Goal: Task Accomplishment & Management: Use online tool/utility

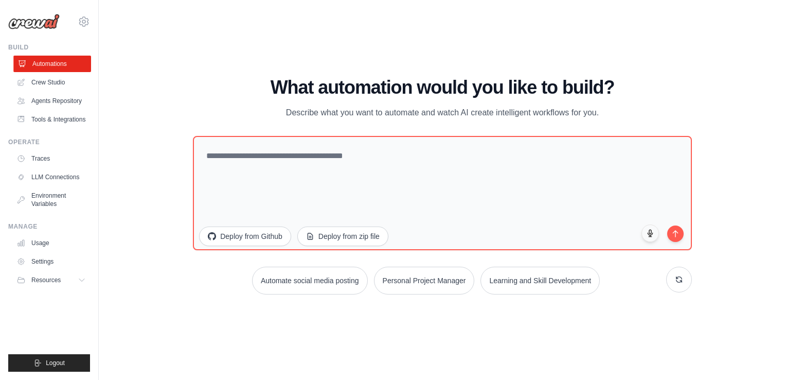
click at [63, 65] on link "Automations" at bounding box center [52, 64] width 78 height 16
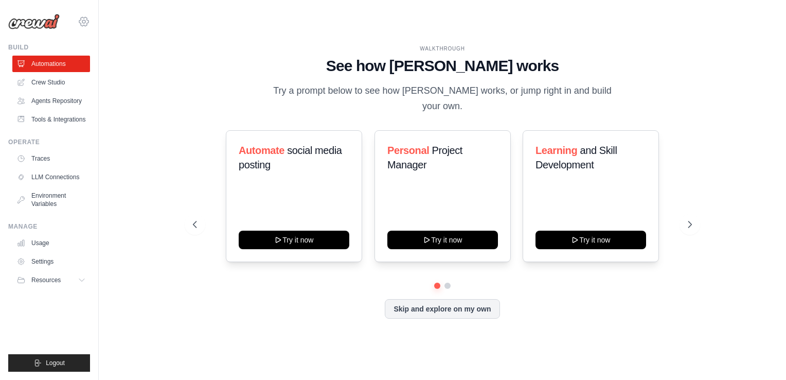
click at [84, 24] on icon at bounding box center [84, 21] width 12 height 12
click at [62, 81] on link "Crew Studio" at bounding box center [52, 82] width 78 height 16
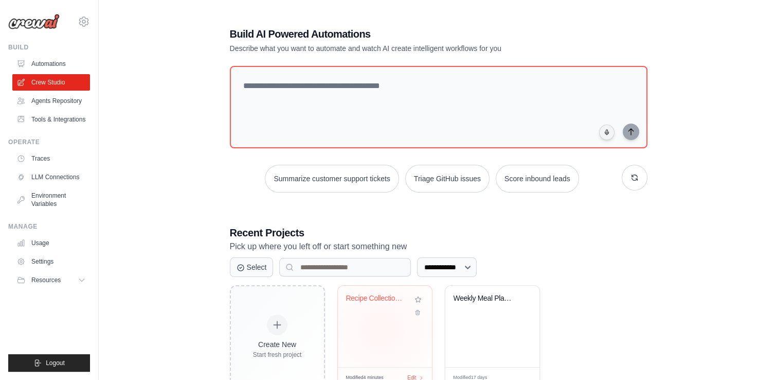
click at [382, 329] on div "Recipe Collection & Parser" at bounding box center [385, 326] width 94 height 81
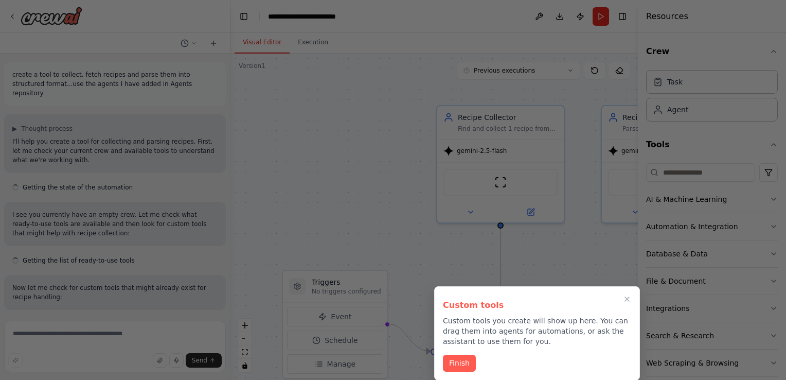
scroll to position [7468, 0]
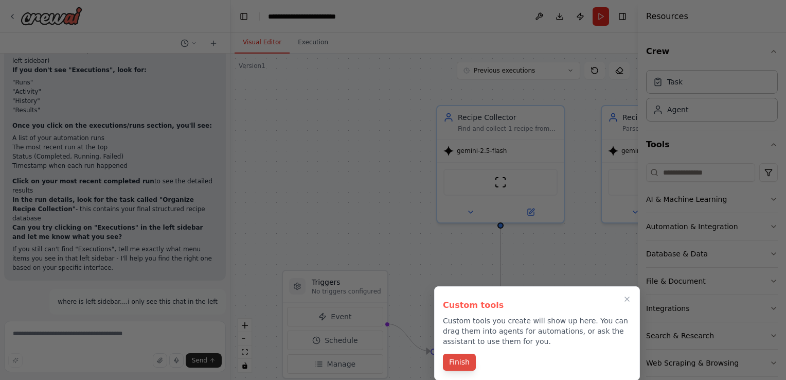
click at [462, 365] on button "Finish" at bounding box center [459, 361] width 33 height 17
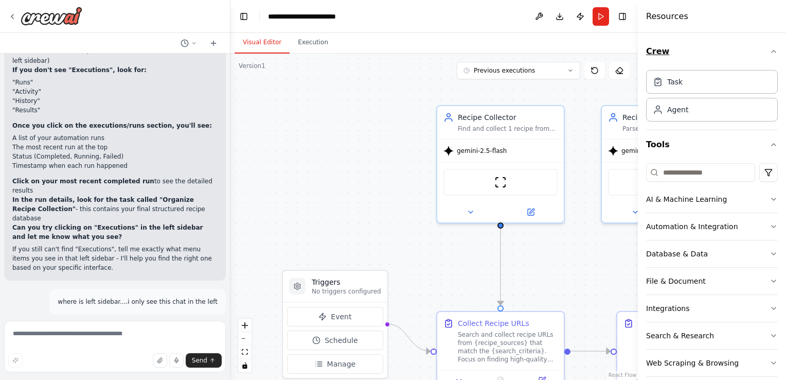
click at [770, 54] on icon "button" at bounding box center [774, 51] width 8 height 8
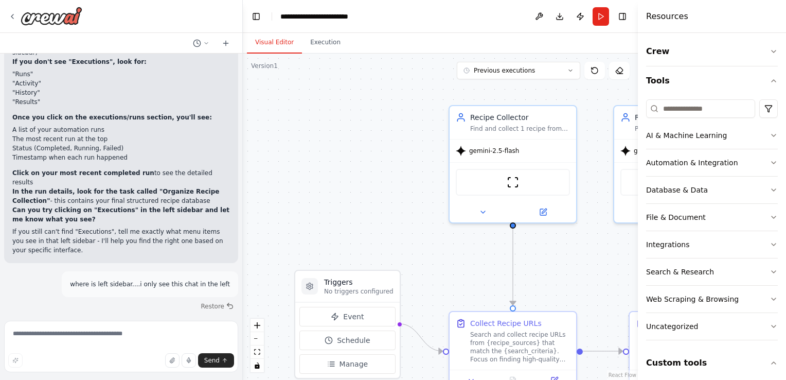
scroll to position [7284, 0]
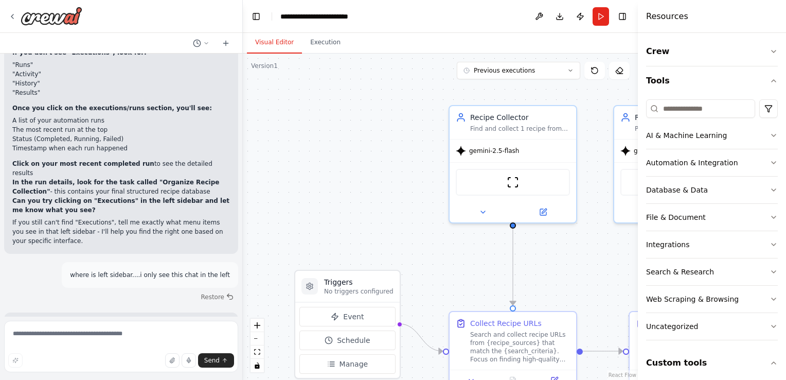
drag, startPoint x: 228, startPoint y: 87, endPoint x: 241, endPoint y: 120, distance: 35.1
click at [241, 120] on div "create a tool to collect, fetch recipes and parse them into structured format..…" at bounding box center [393, 190] width 786 height 380
click at [41, 335] on textarea at bounding box center [120, 346] width 233 height 51
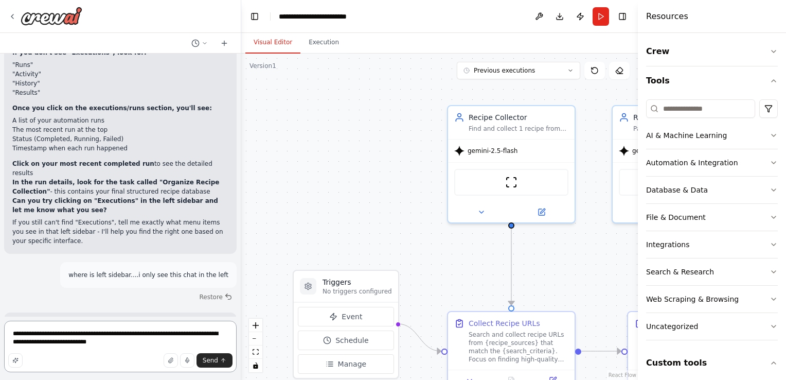
type textarea "**********"
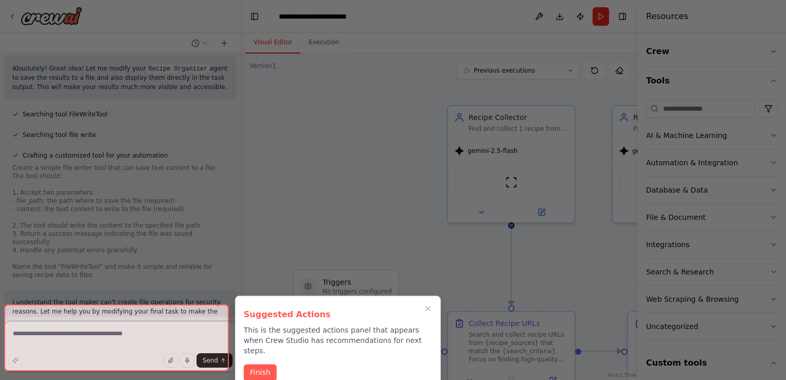
scroll to position [7972, 0]
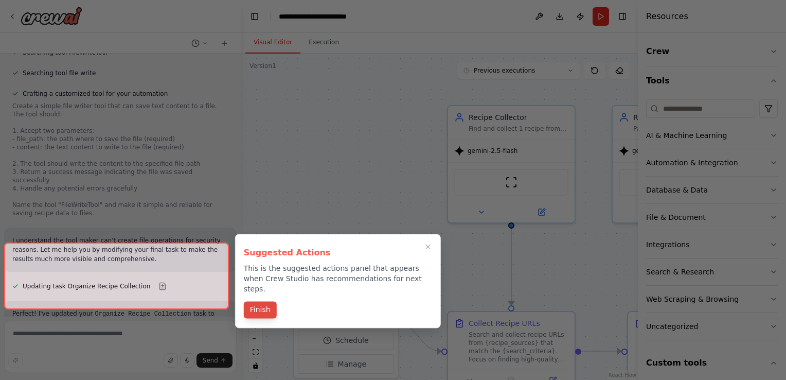
click at [255, 301] on button "Finish" at bounding box center [260, 309] width 33 height 17
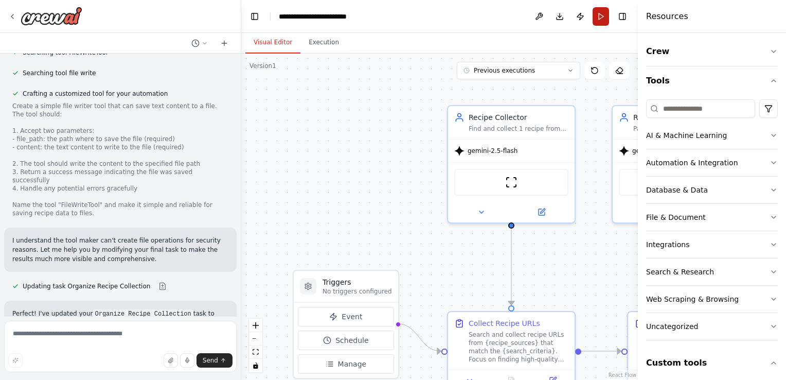
click at [601, 20] on button "Run" at bounding box center [601, 16] width 16 height 19
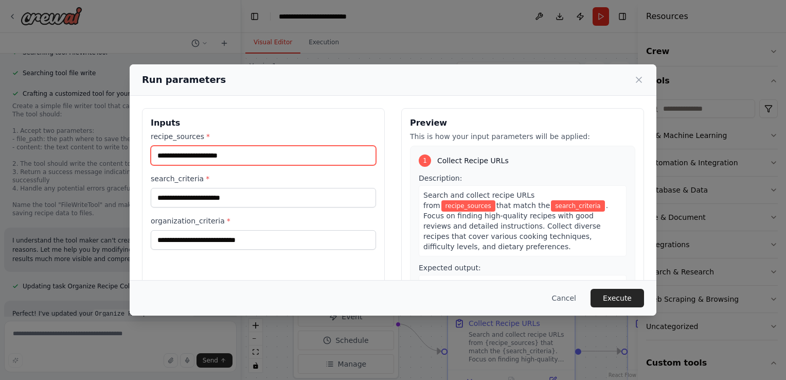
click at [241, 153] on input "recipe_sources *" at bounding box center [263, 156] width 225 height 20
paste input "**********"
type input "**********"
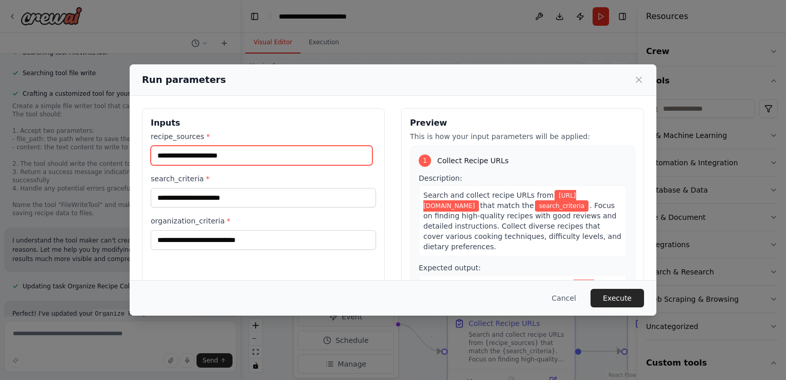
scroll to position [0, 0]
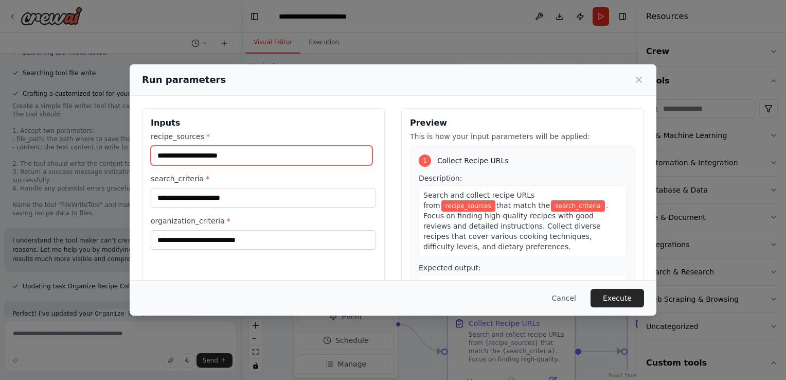
paste input "**********"
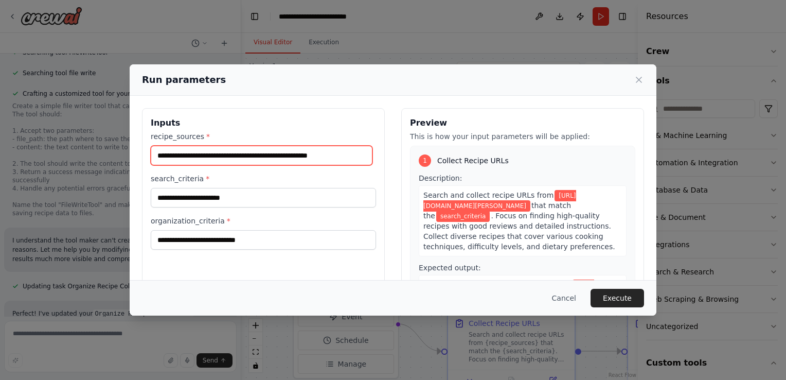
type input "**********"
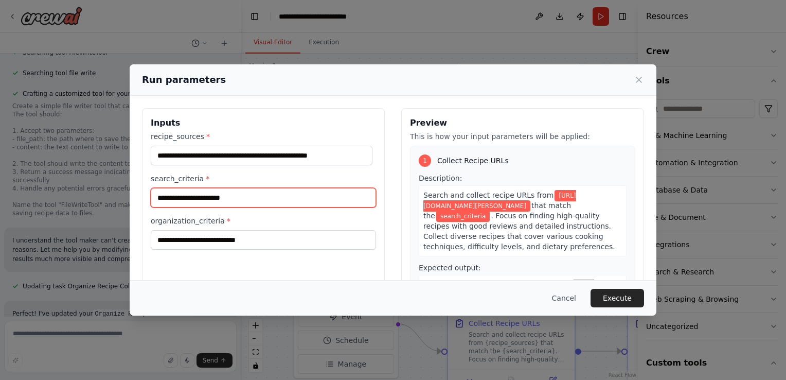
click at [207, 201] on input "search_criteria *" at bounding box center [263, 198] width 225 height 20
type input "*******"
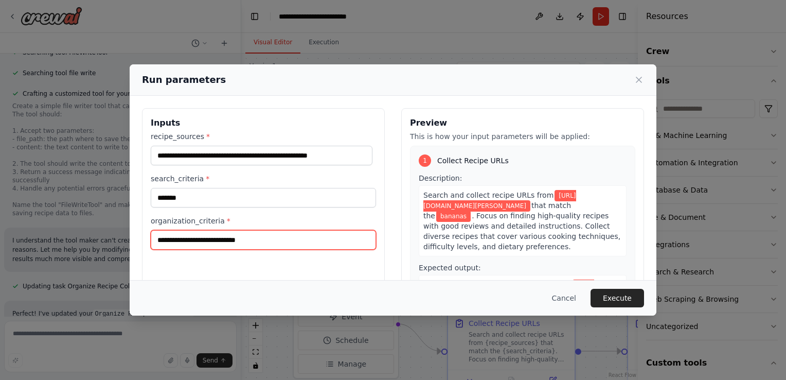
click at [209, 242] on input "organization_criteria *" at bounding box center [263, 240] width 225 height 20
type input "*"
paste input "**********"
type input "**********"
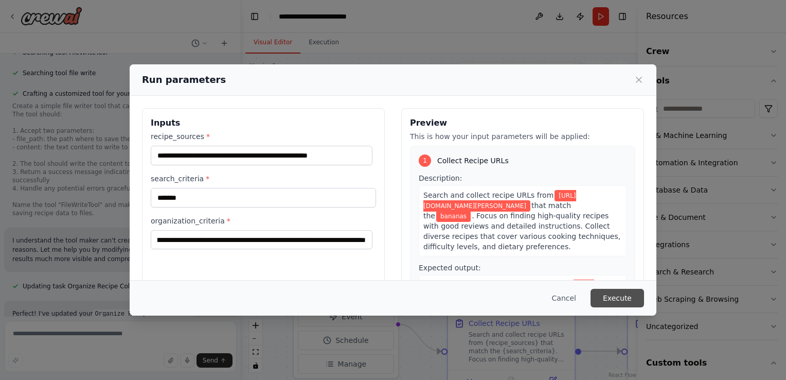
click at [626, 294] on button "Execute" at bounding box center [618, 298] width 54 height 19
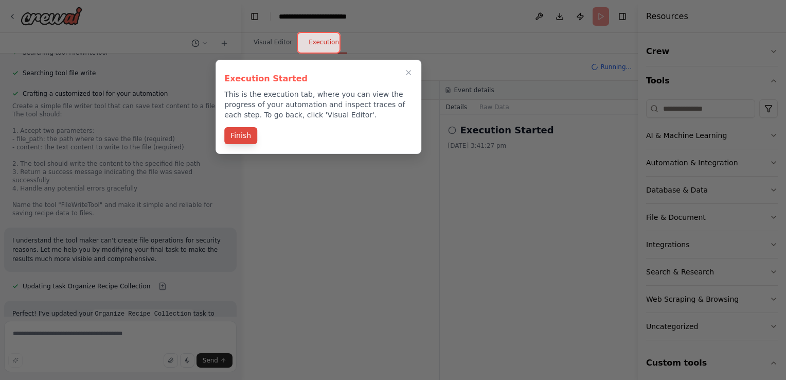
click at [243, 142] on button "Finish" at bounding box center [240, 135] width 33 height 17
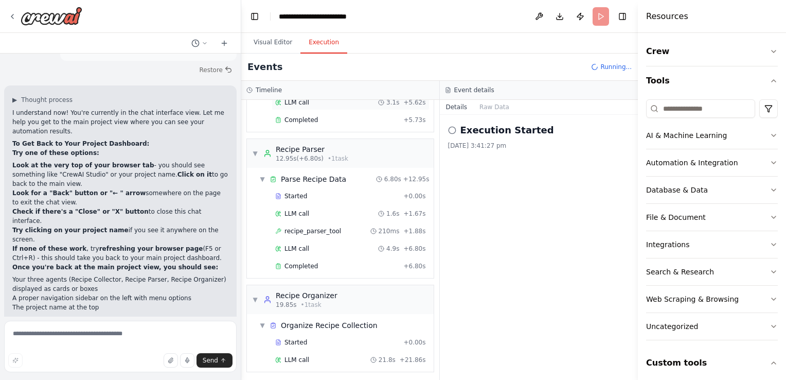
scroll to position [130, 0]
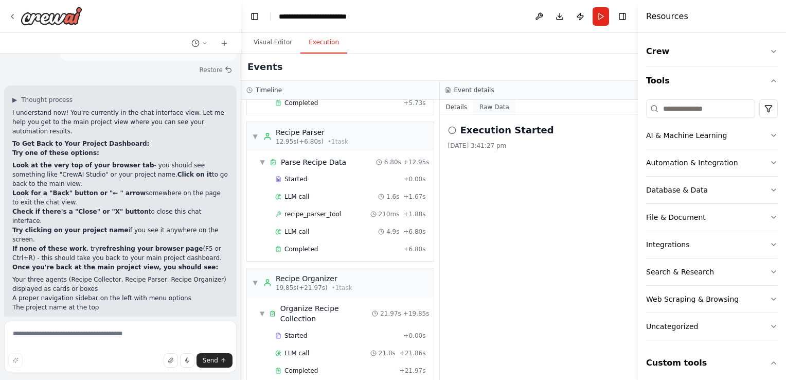
click at [503, 106] on button "Raw Data" at bounding box center [494, 107] width 42 height 14
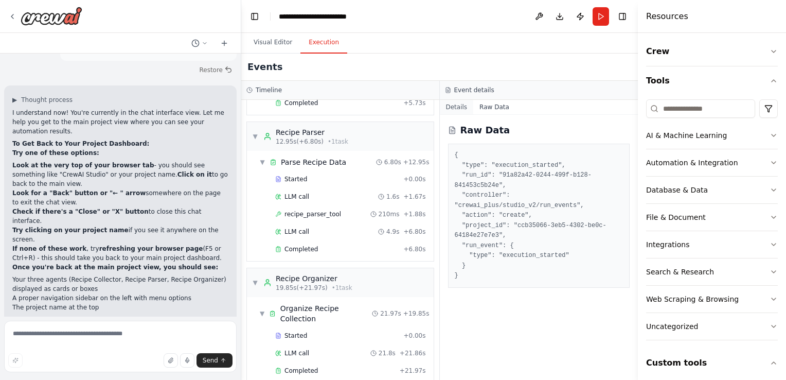
click at [455, 106] on button "Details" at bounding box center [457, 107] width 34 height 14
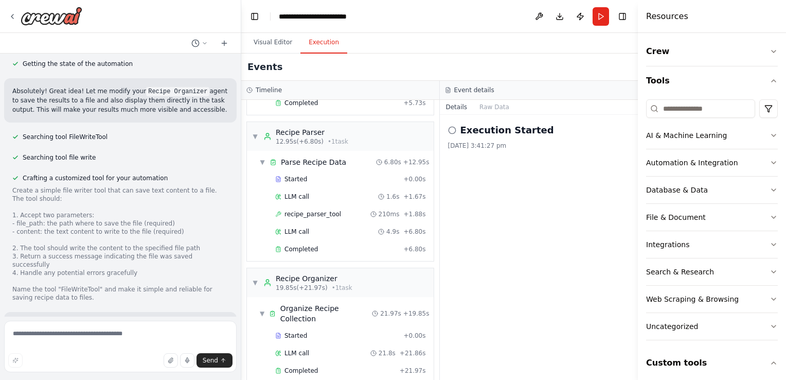
scroll to position [7972, 0]
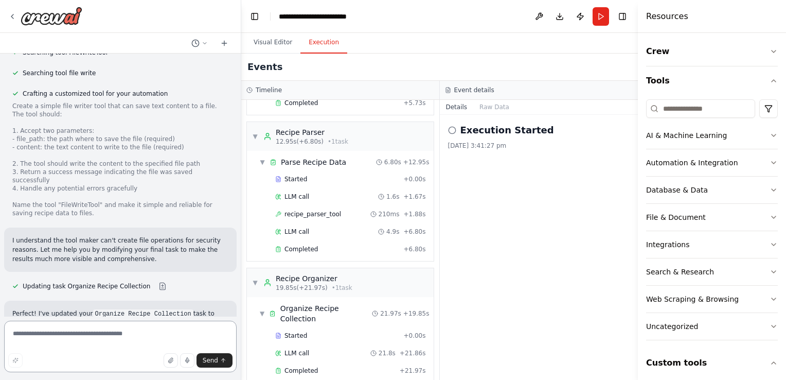
click at [104, 332] on textarea at bounding box center [120, 346] width 233 height 51
type textarea "*"
type textarea "**********"
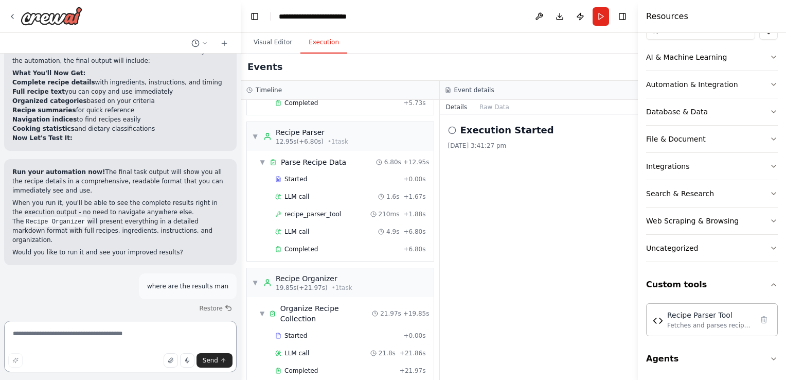
scroll to position [8256, 0]
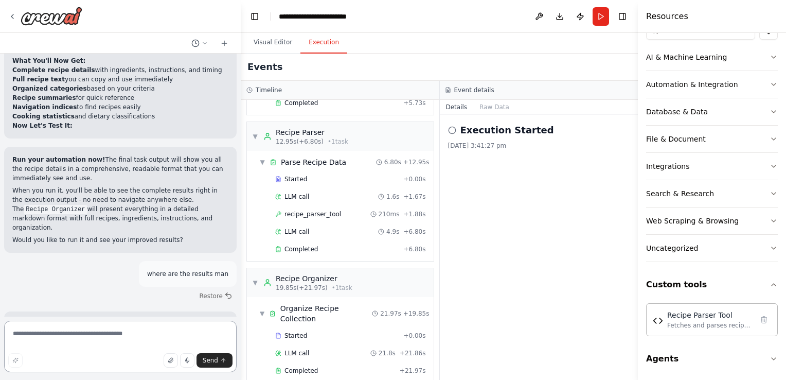
click at [108, 329] on textarea at bounding box center [120, 346] width 233 height 51
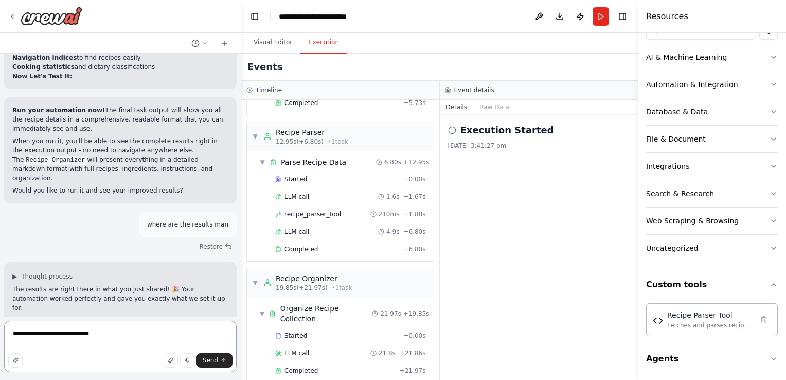
type textarea "**********"
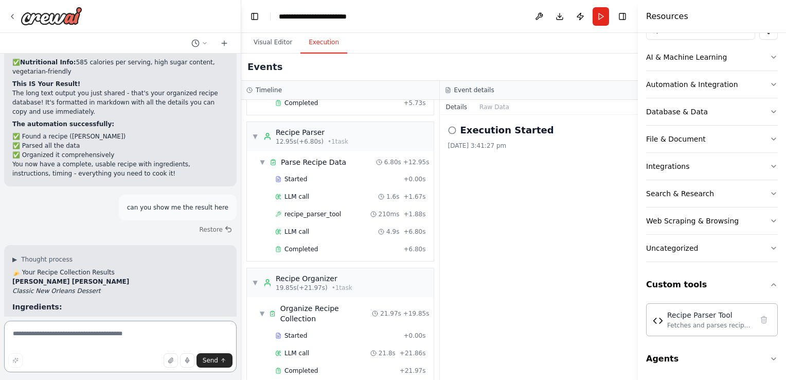
scroll to position [8739, 0]
type textarea "**********"
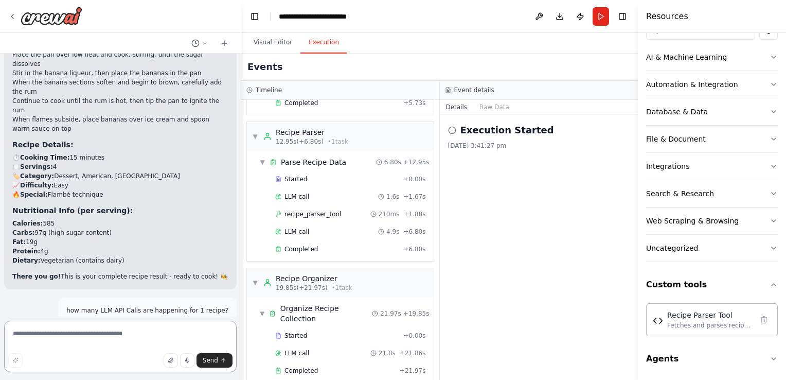
scroll to position [9115, 0]
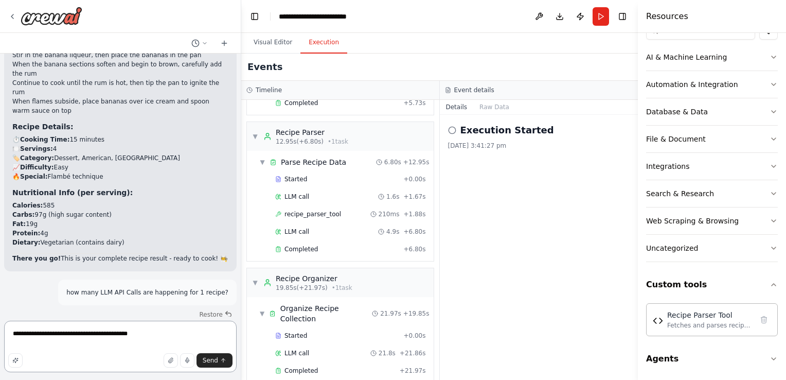
type textarea "**********"
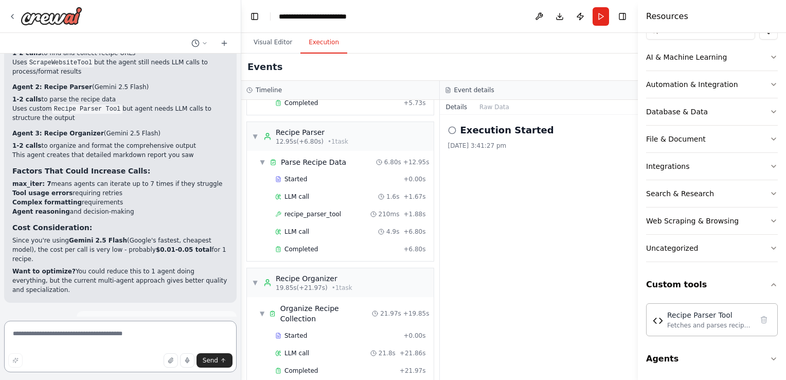
scroll to position [9492, 0]
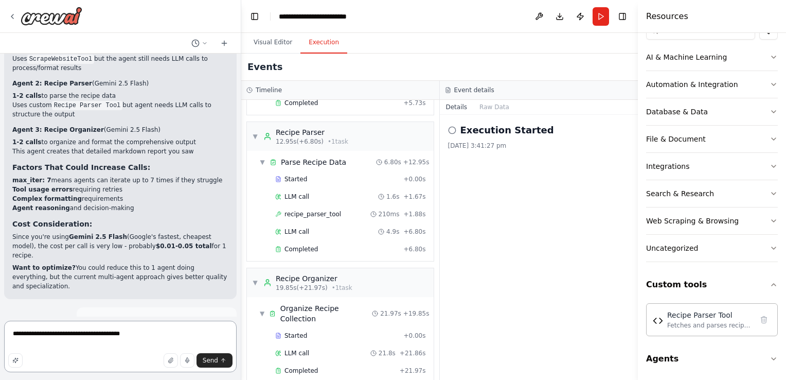
type textarea "**********"
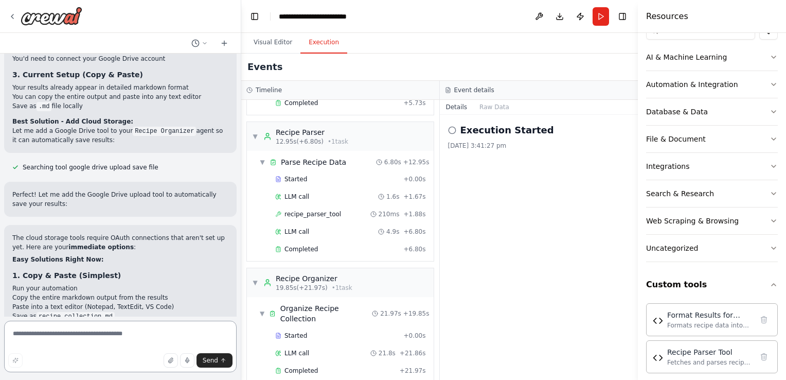
scroll to position [10701, 0]
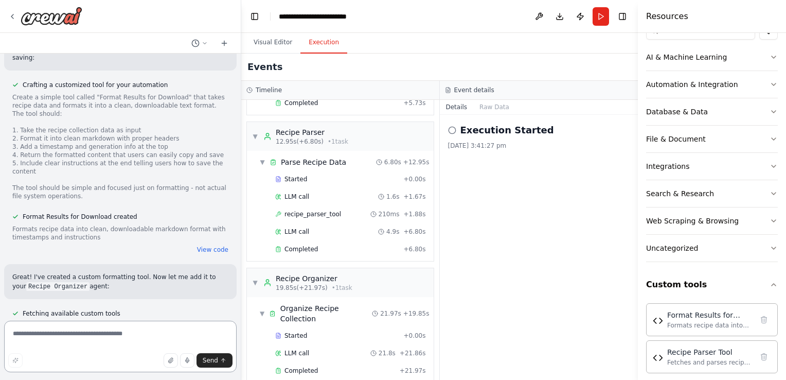
click at [70, 334] on textarea at bounding box center [120, 346] width 233 height 51
type textarea "**********"
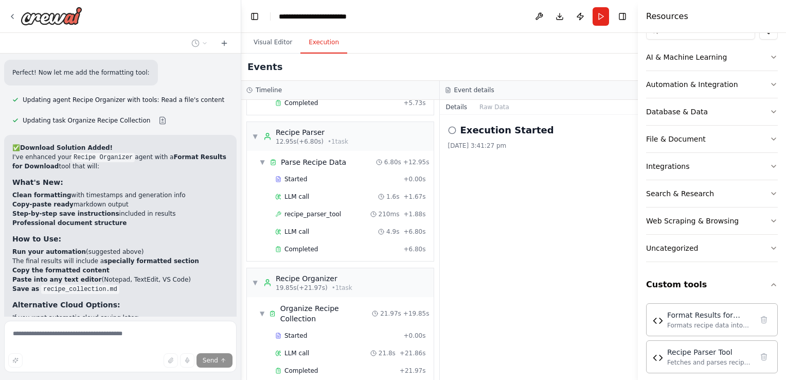
scroll to position [11023, 0]
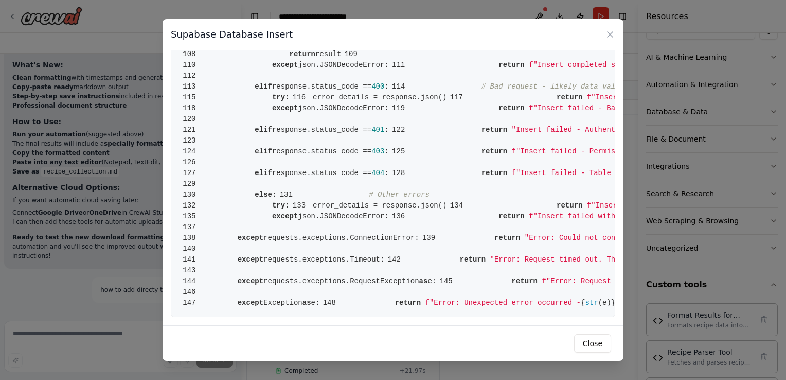
scroll to position [11107, 0]
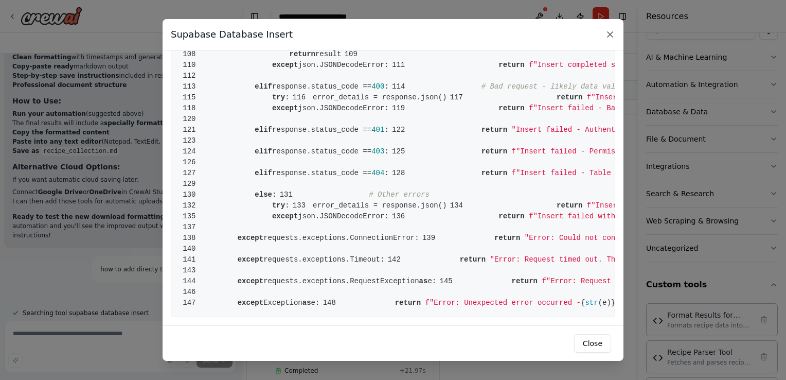
click at [609, 36] on icon at bounding box center [610, 34] width 10 height 10
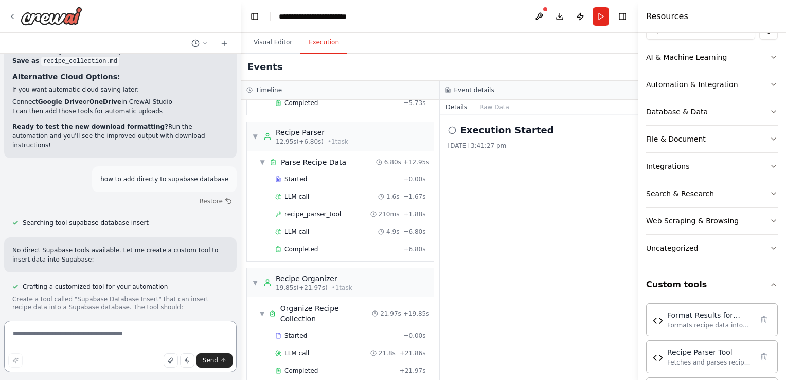
scroll to position [11203, 0]
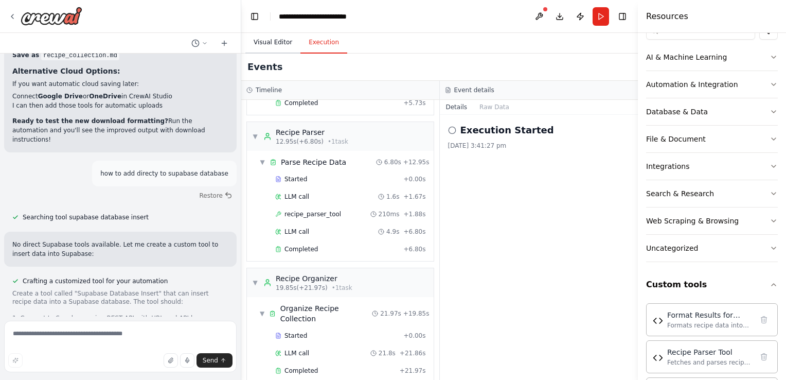
click at [274, 45] on button "Visual Editor" at bounding box center [272, 43] width 55 height 22
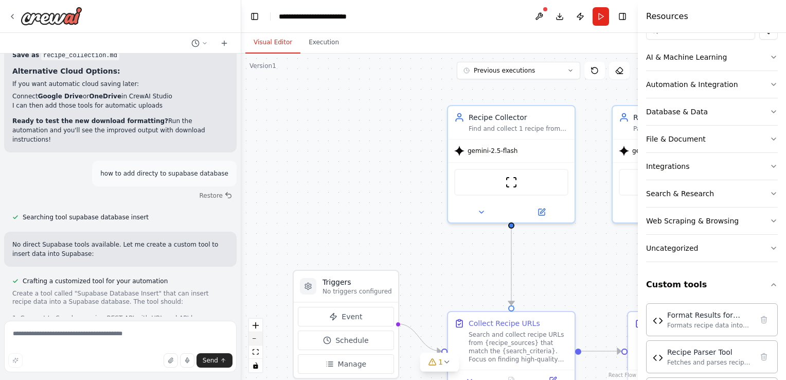
click at [256, 340] on button "zoom out" at bounding box center [255, 338] width 13 height 13
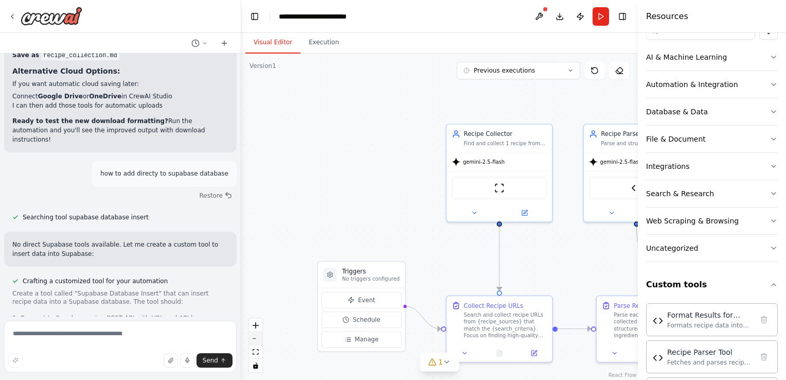
click at [256, 340] on button "zoom out" at bounding box center [255, 338] width 13 height 13
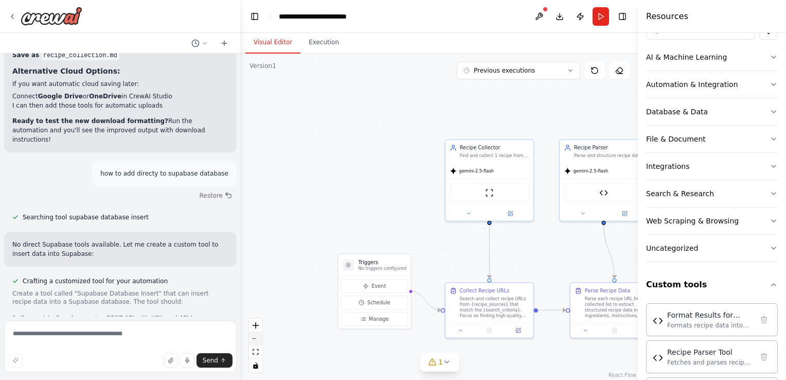
click at [256, 340] on button "zoom out" at bounding box center [255, 338] width 13 height 13
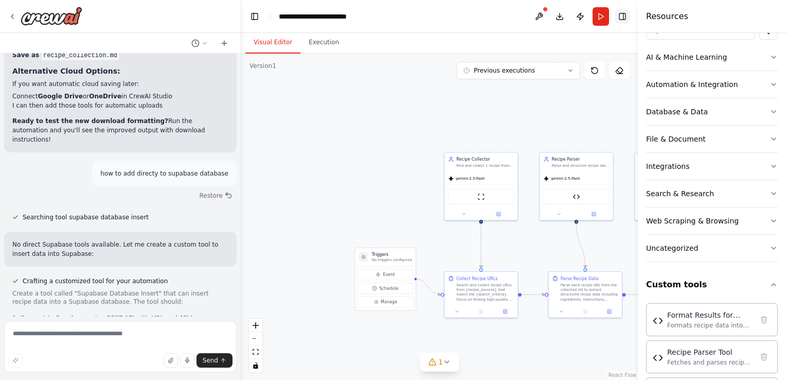
click at [620, 15] on button "Toggle Right Sidebar" at bounding box center [622, 16] width 14 height 14
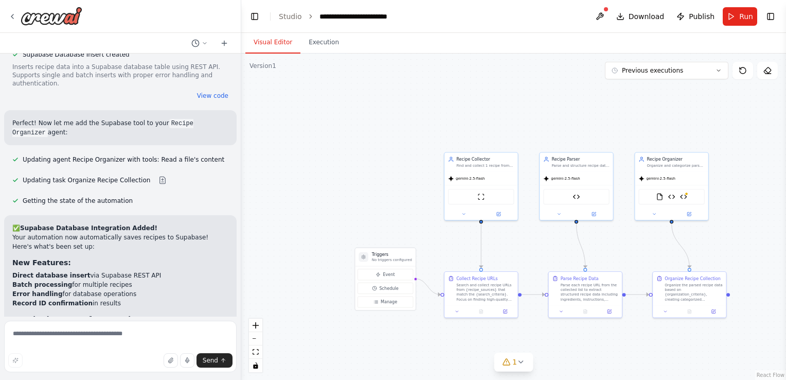
scroll to position [11626, 0]
click at [722, 71] on button "Previous executions" at bounding box center [666, 70] width 123 height 17
click at [557, 72] on div ".deletable-edge-delete-btn { width: 20px; height: 20px; border: 0px solid #ffff…" at bounding box center [513, 217] width 545 height 326
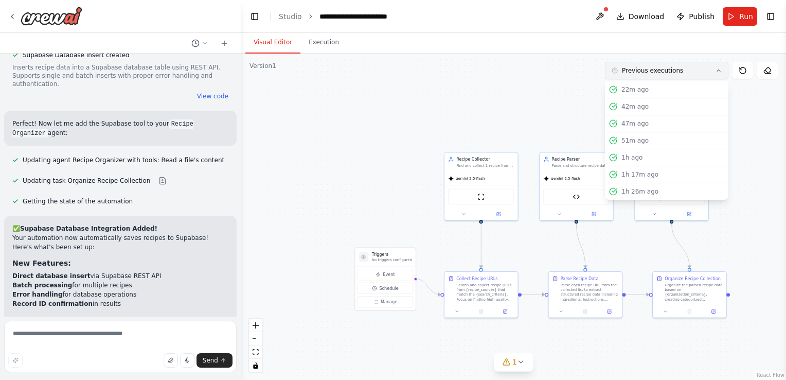
click at [638, 72] on span "Previous executions" at bounding box center [652, 70] width 61 height 8
click at [632, 87] on div "23m ago" at bounding box center [672, 89] width 103 height 8
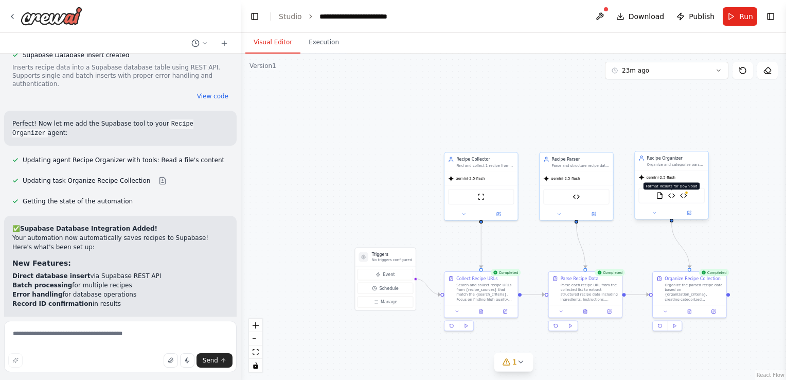
click at [671, 195] on img at bounding box center [671, 195] width 7 height 7
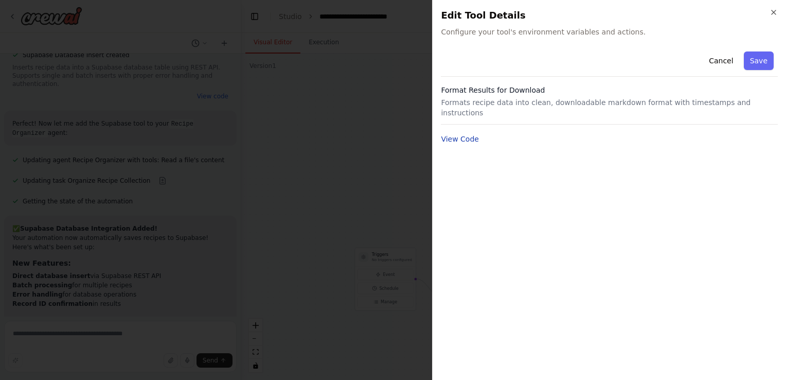
click at [463, 134] on button "View Code" at bounding box center [460, 139] width 38 height 10
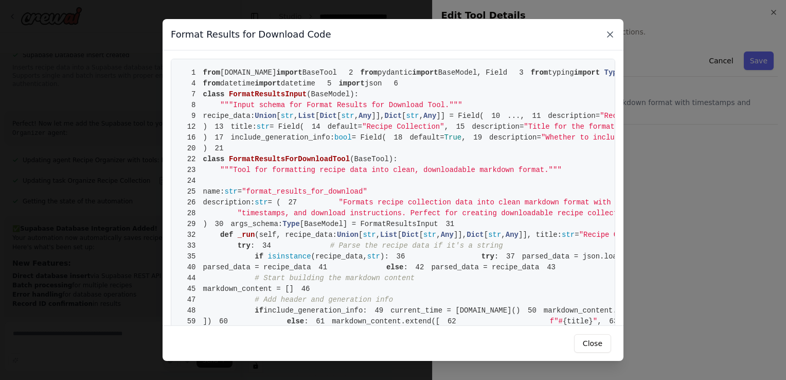
click at [609, 35] on icon at bounding box center [610, 34] width 5 height 5
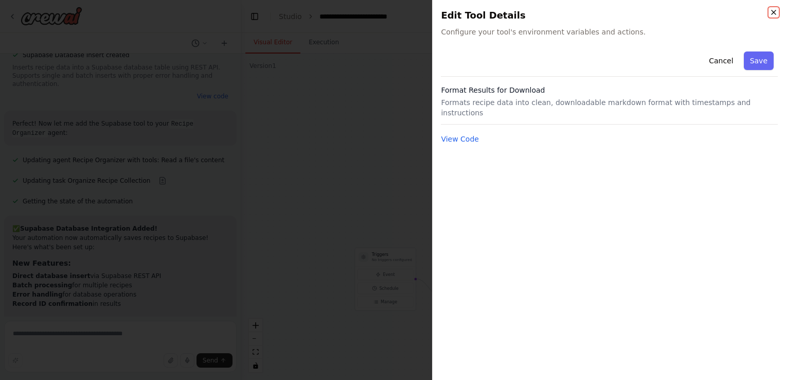
click at [774, 11] on icon "button" at bounding box center [774, 12] width 4 height 4
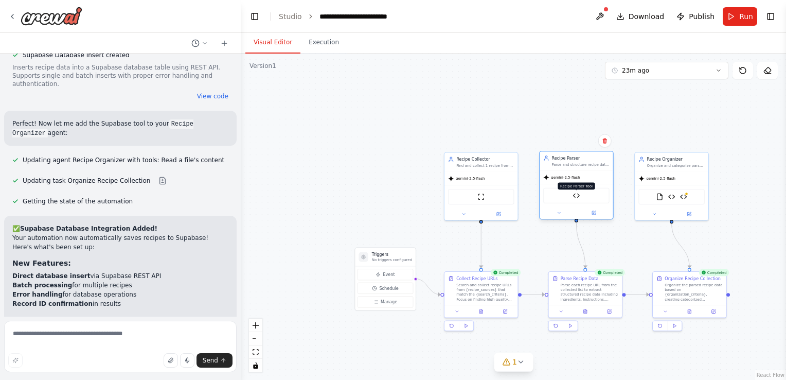
click at [574, 195] on img at bounding box center [576, 195] width 7 height 7
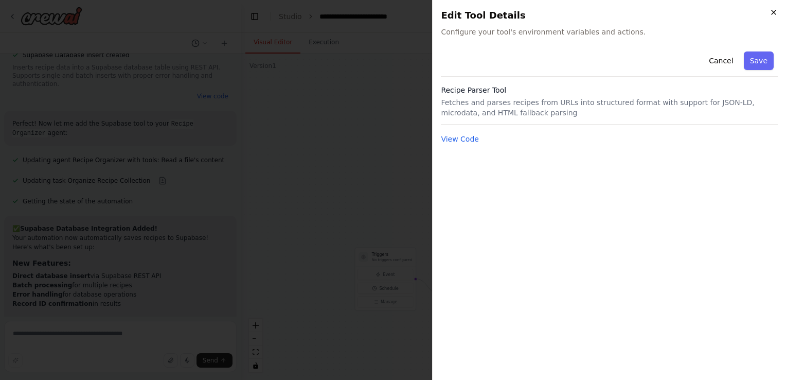
click at [773, 15] on icon "button" at bounding box center [774, 12] width 8 height 8
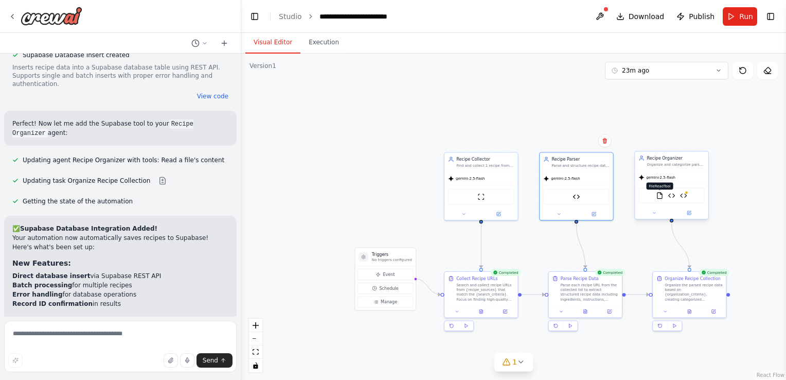
click at [661, 198] on img at bounding box center [659, 195] width 7 height 7
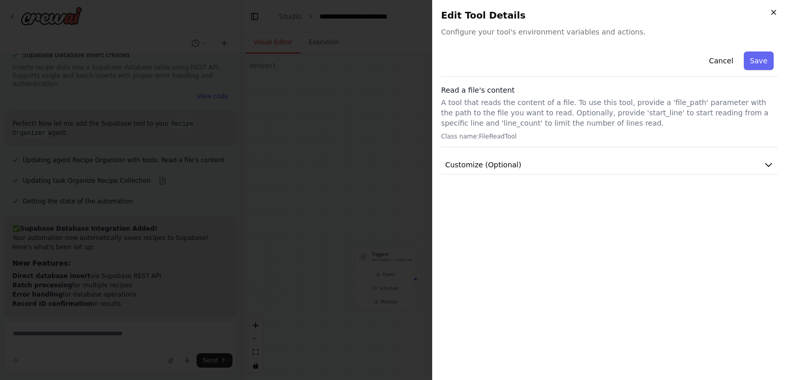
click at [773, 16] on icon "button" at bounding box center [774, 12] width 8 height 8
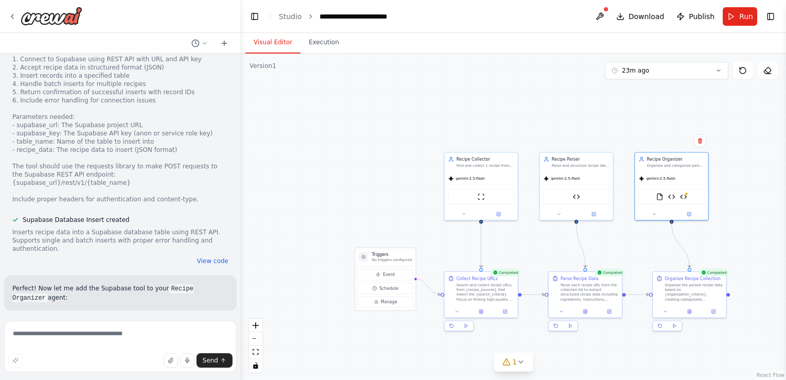
scroll to position [11461, 0]
click at [605, 17] on button at bounding box center [600, 16] width 16 height 19
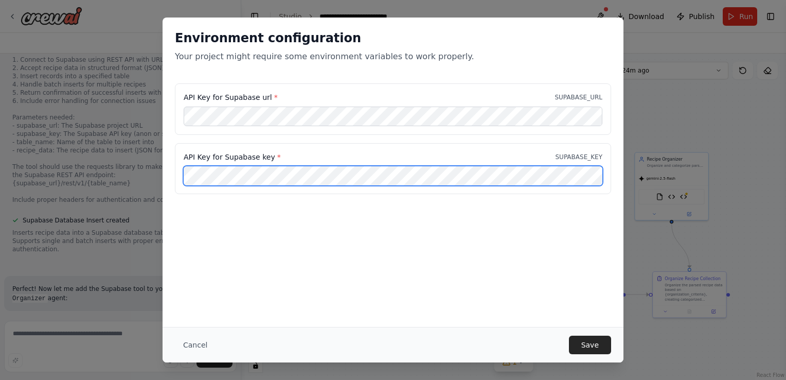
scroll to position [0, 206]
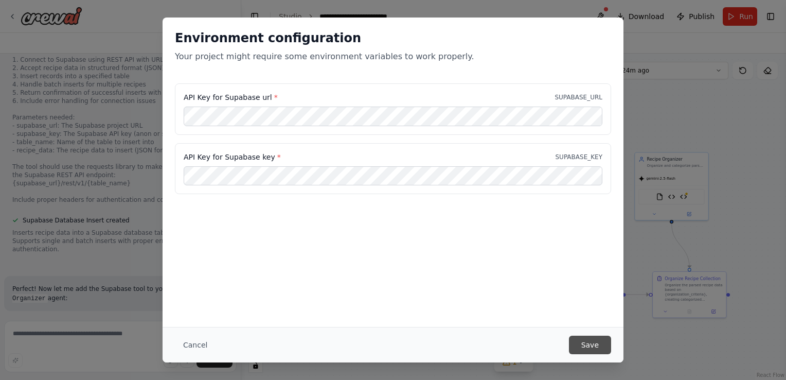
click at [591, 341] on button "Save" at bounding box center [590, 344] width 42 height 19
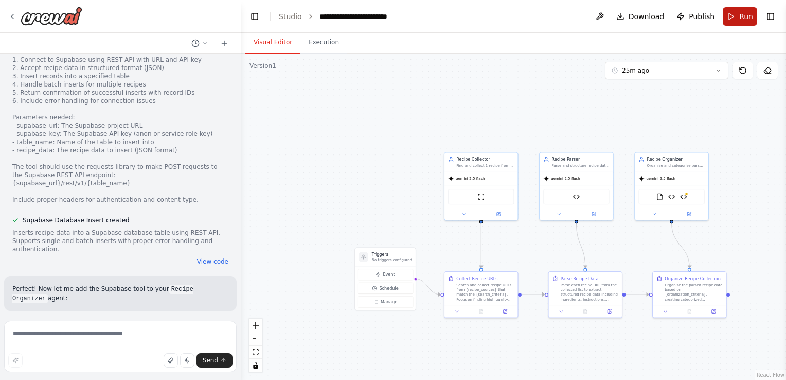
click at [739, 17] on button "Run" at bounding box center [740, 16] width 34 height 19
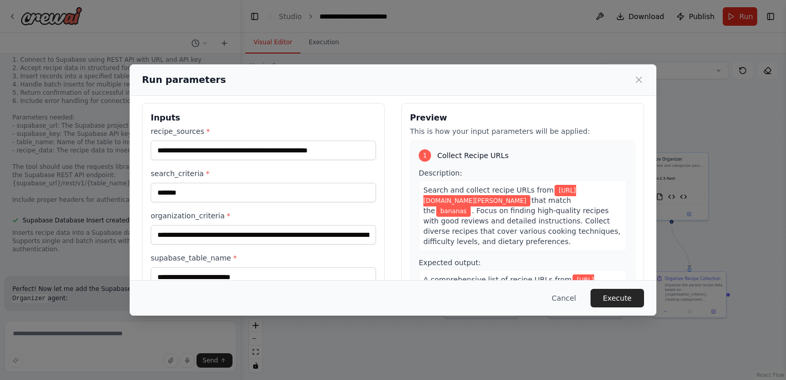
scroll to position [84, 0]
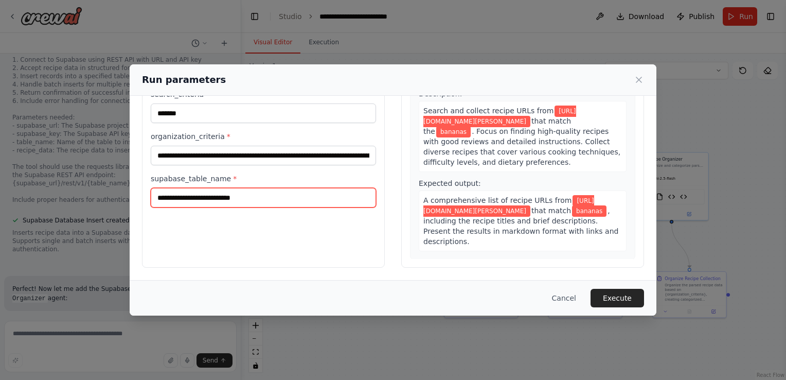
click at [261, 199] on input "supabase_table_name *" at bounding box center [263, 198] width 225 height 20
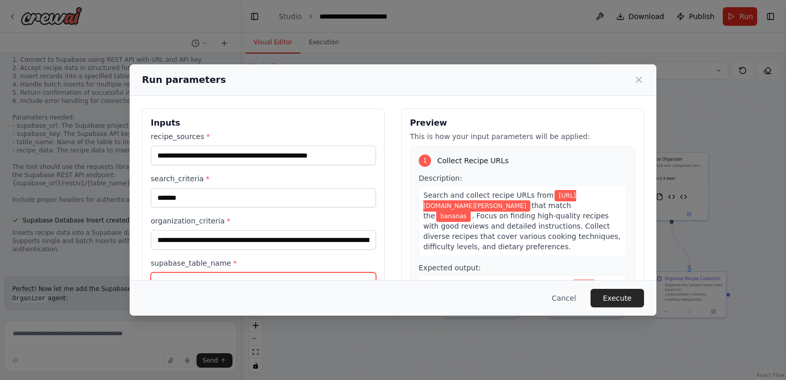
scroll to position [1, 0]
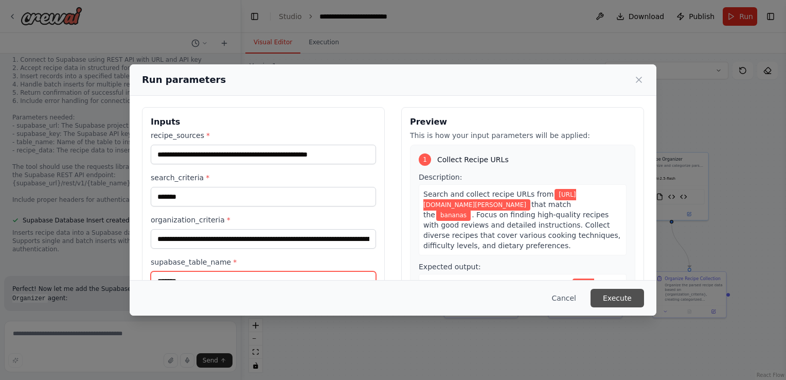
type input "*******"
click at [620, 300] on button "Execute" at bounding box center [618, 298] width 54 height 19
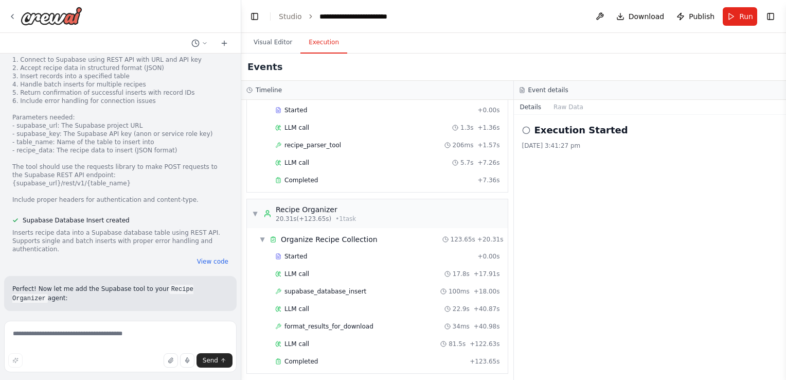
scroll to position [11627, 0]
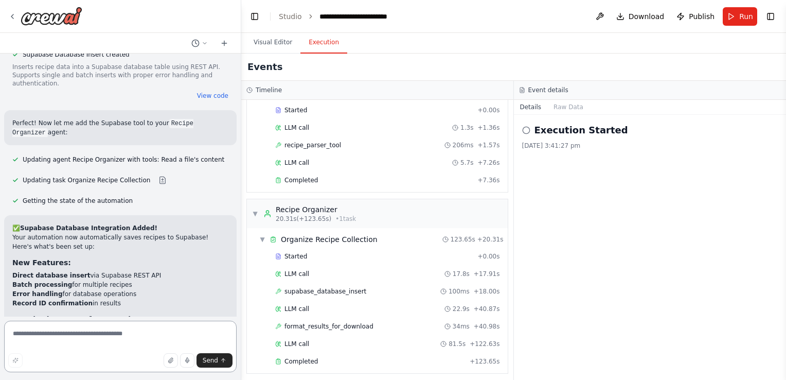
click at [76, 336] on textarea at bounding box center [120, 346] width 233 height 51
type textarea "**********"
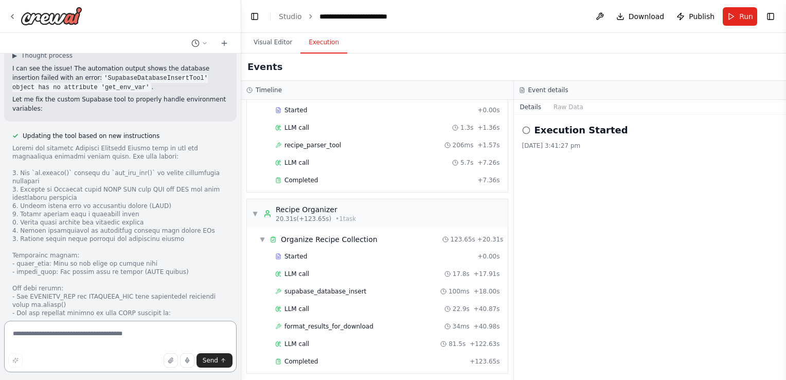
scroll to position [12194, 0]
click at [734, 15] on button "Run" at bounding box center [740, 16] width 34 height 19
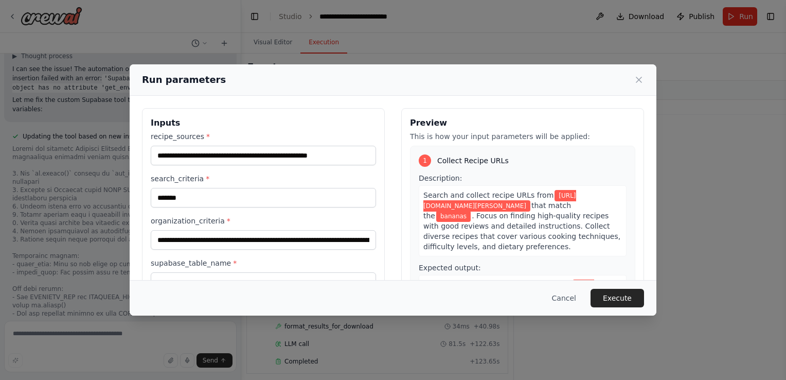
scroll to position [84, 0]
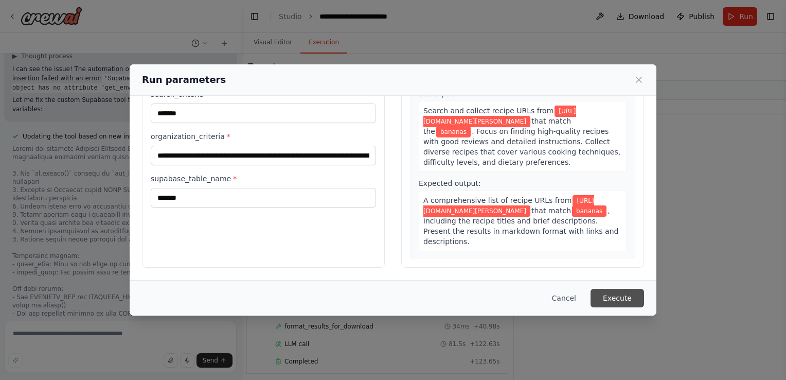
click at [624, 298] on button "Execute" at bounding box center [618, 298] width 54 height 19
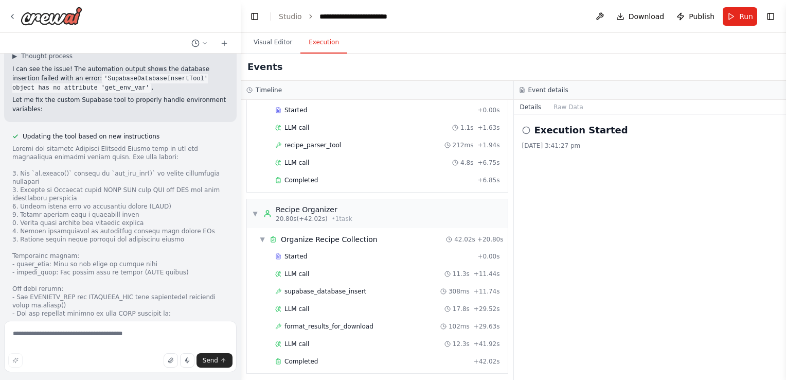
scroll to position [12352, 0]
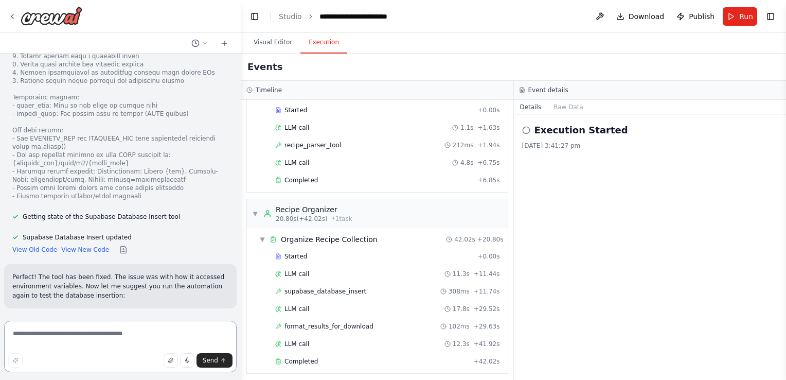
click at [64, 338] on textarea at bounding box center [120, 346] width 233 height 51
type textarea "**********"
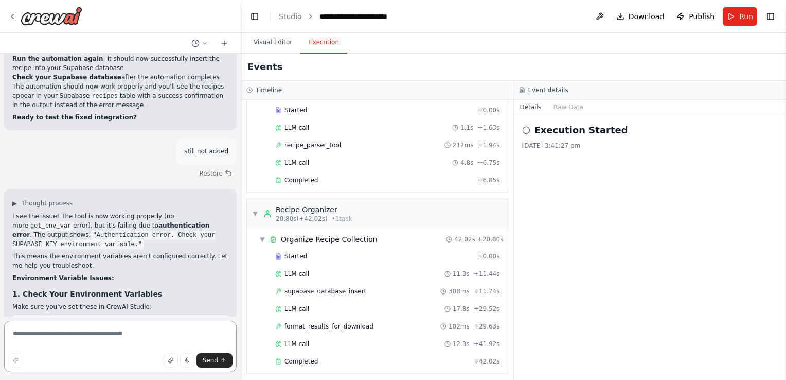
scroll to position [12777, 0]
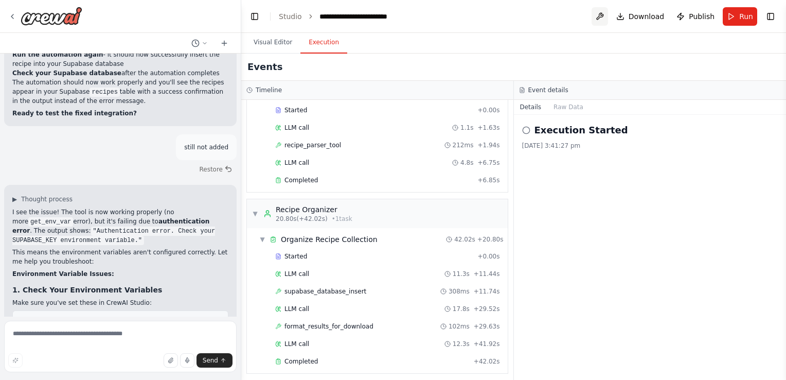
click at [601, 15] on button at bounding box center [600, 16] width 16 height 19
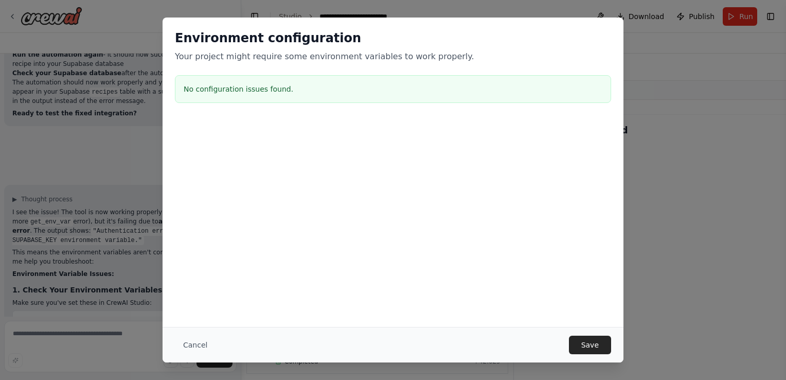
click at [277, 91] on h3 "No configuration issues found." at bounding box center [393, 89] width 419 height 10
click at [592, 347] on button "Save" at bounding box center [590, 344] width 42 height 19
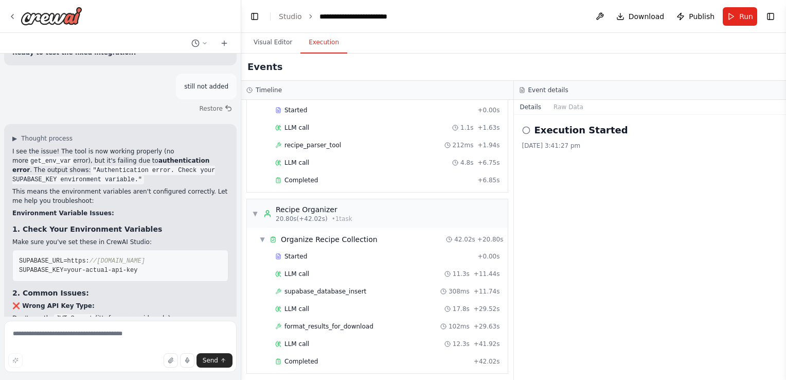
scroll to position [12838, 0]
click at [734, 17] on button "Run" at bounding box center [740, 16] width 34 height 19
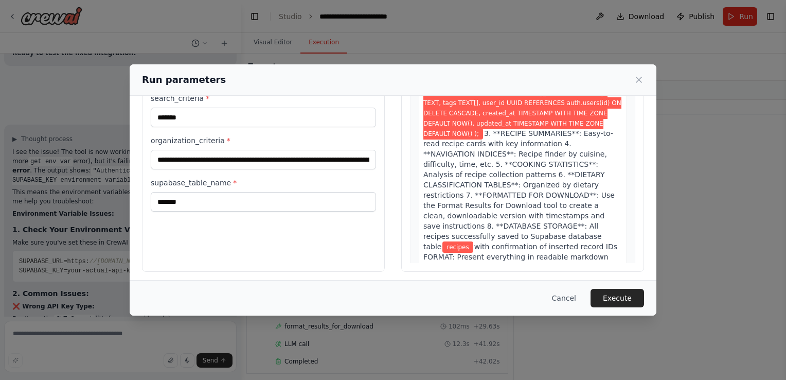
scroll to position [84, 0]
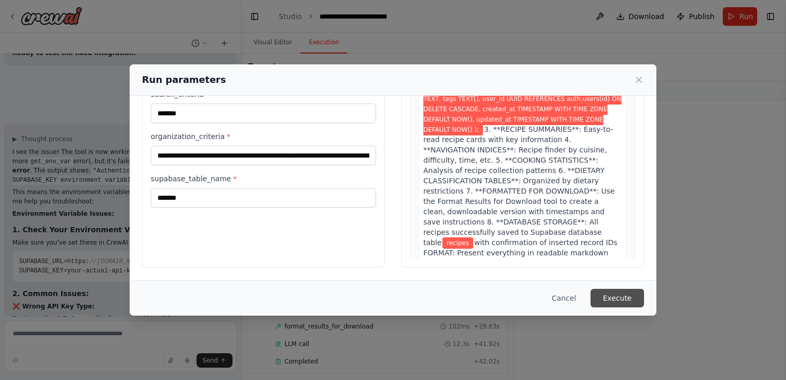
click at [619, 299] on button "Execute" at bounding box center [618, 298] width 54 height 19
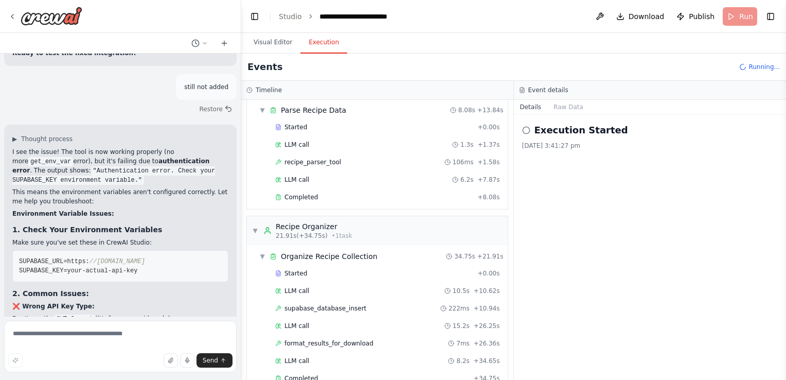
scroll to position [199, 0]
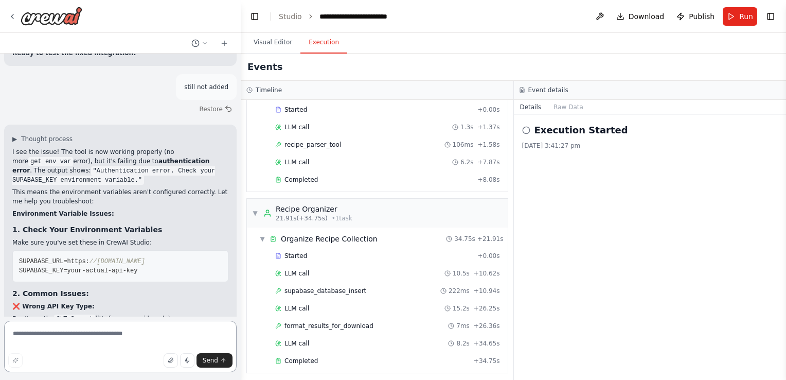
click at [79, 337] on textarea at bounding box center [120, 346] width 233 height 51
click at [603, 14] on button at bounding box center [600, 16] width 16 height 19
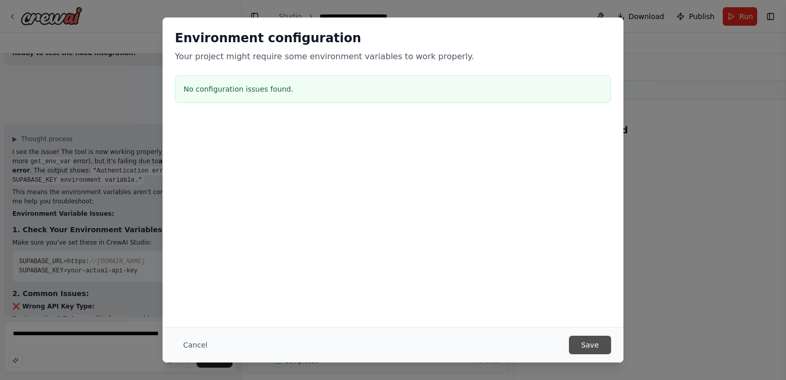
click at [584, 346] on button "Save" at bounding box center [590, 344] width 42 height 19
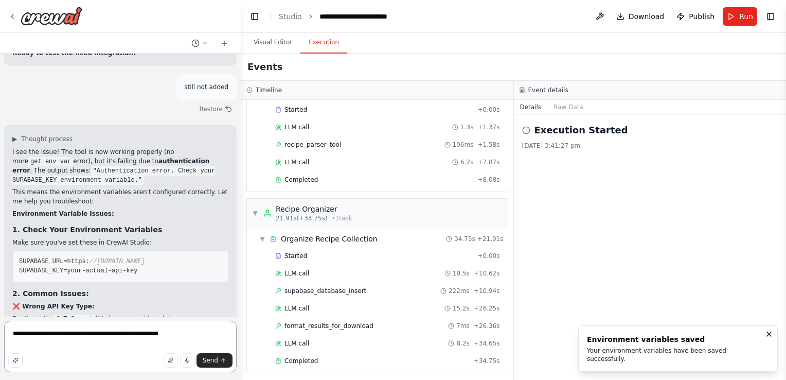
click at [171, 336] on textarea "**********" at bounding box center [120, 346] width 233 height 51
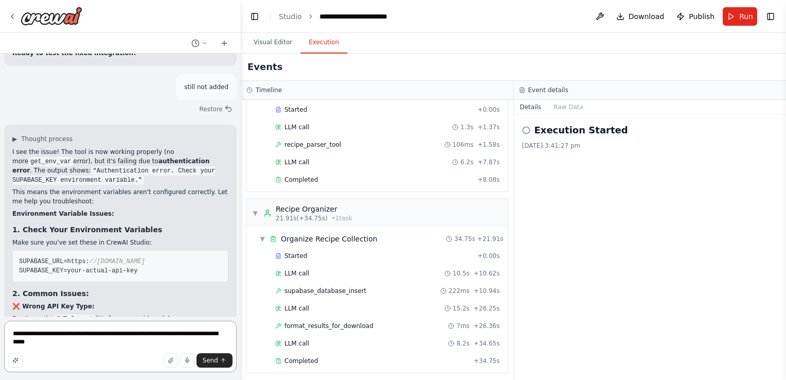
type textarea "**********"
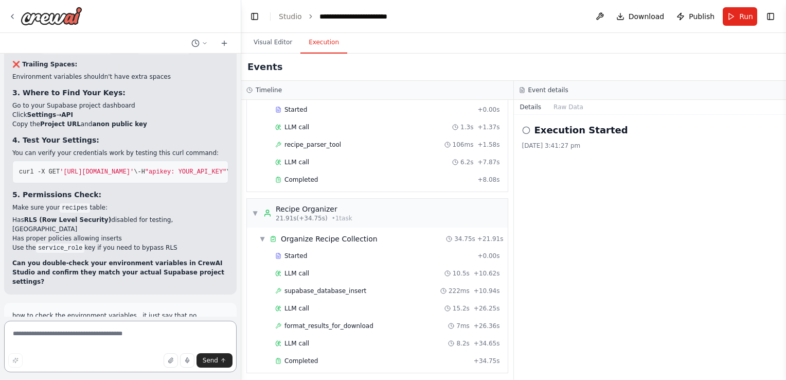
scroll to position [13154, 0]
click at [270, 43] on button "Visual Editor" at bounding box center [272, 43] width 55 height 22
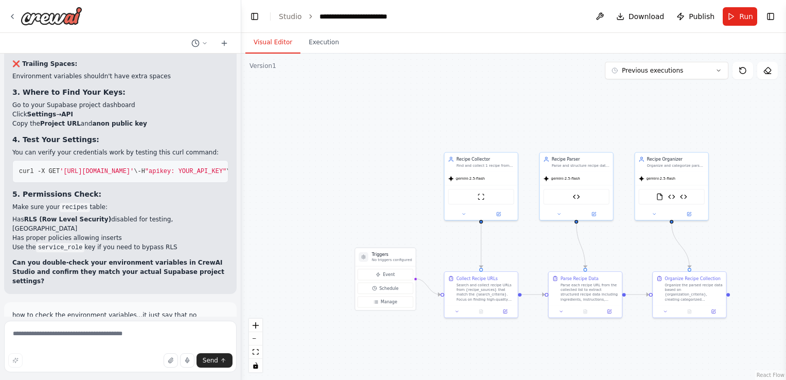
scroll to position [13705, 0]
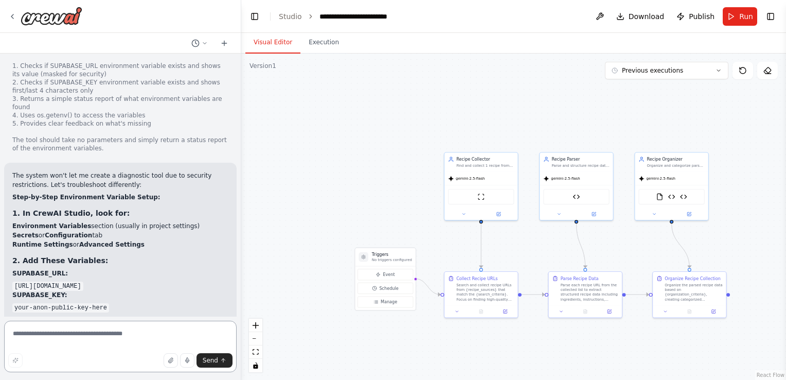
click at [50, 334] on textarea at bounding box center [120, 346] width 233 height 51
type textarea "**********"
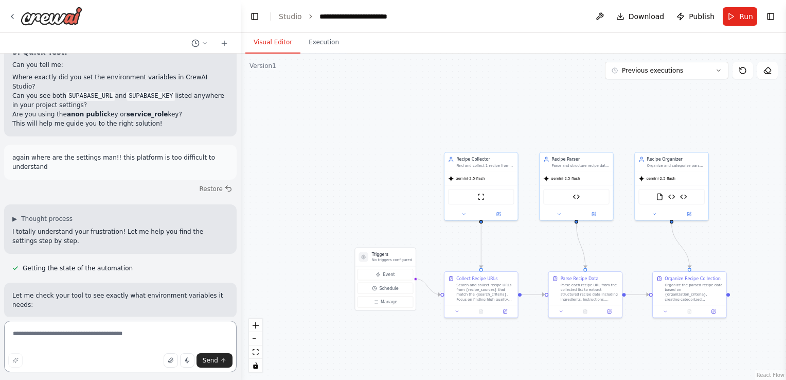
scroll to position [14203, 0]
click at [290, 17] on link "Studio" at bounding box center [290, 16] width 23 height 8
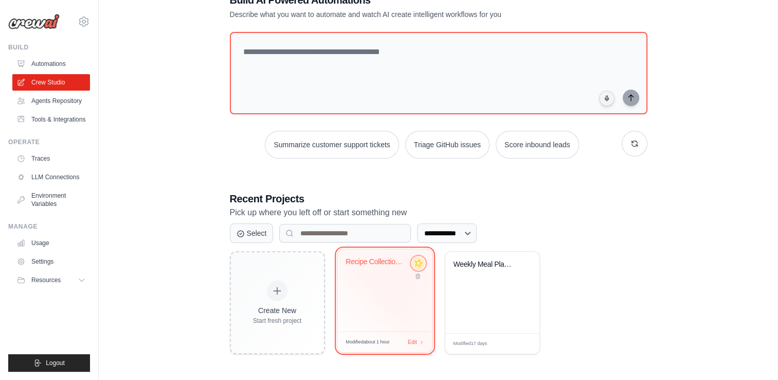
click at [417, 260] on icon at bounding box center [418, 263] width 11 height 11
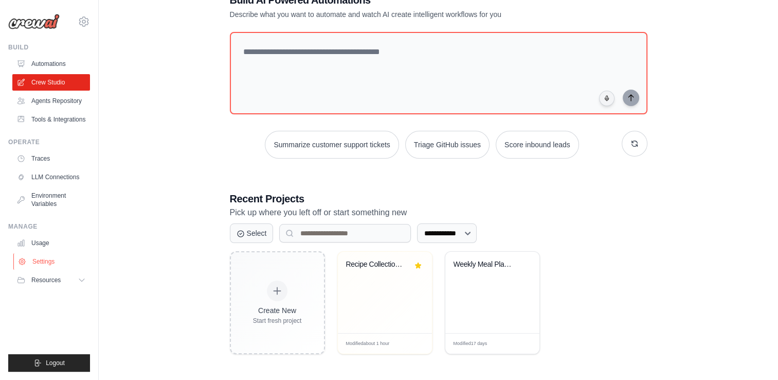
click at [40, 263] on link "Settings" at bounding box center [52, 261] width 78 height 16
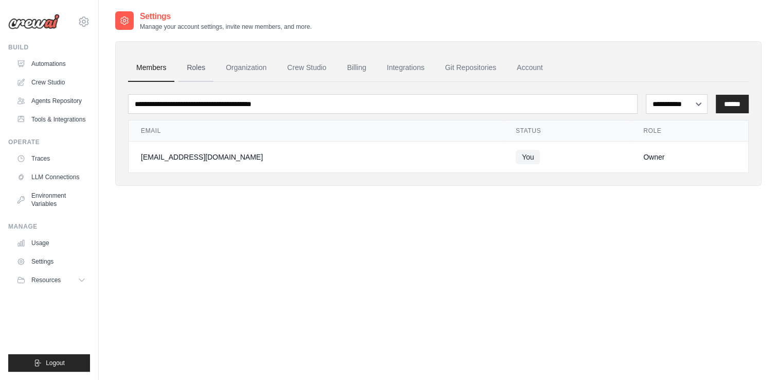
click at [202, 67] on link "Roles" at bounding box center [196, 68] width 35 height 28
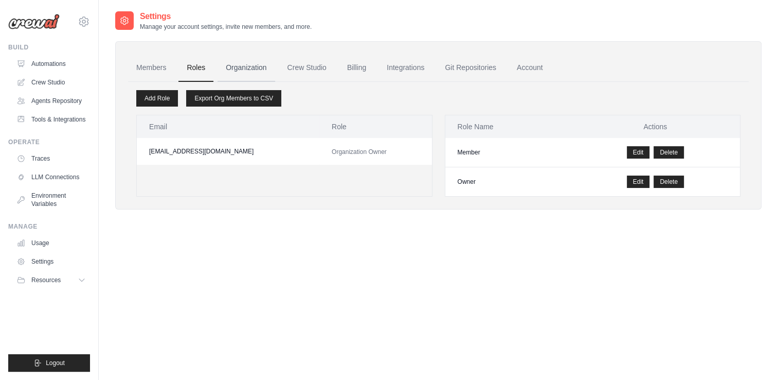
click at [233, 66] on link "Organization" at bounding box center [246, 68] width 57 height 28
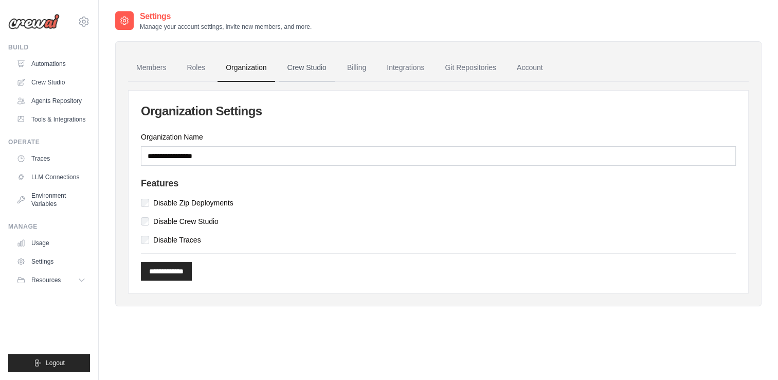
click at [311, 68] on link "Crew Studio" at bounding box center [307, 68] width 56 height 28
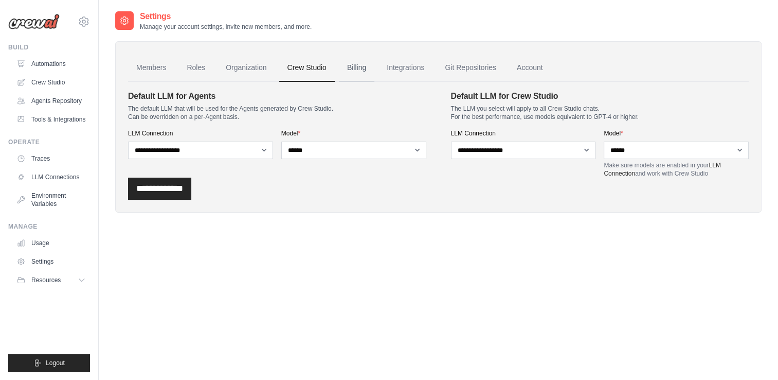
click at [366, 65] on link "Billing" at bounding box center [356, 68] width 35 height 28
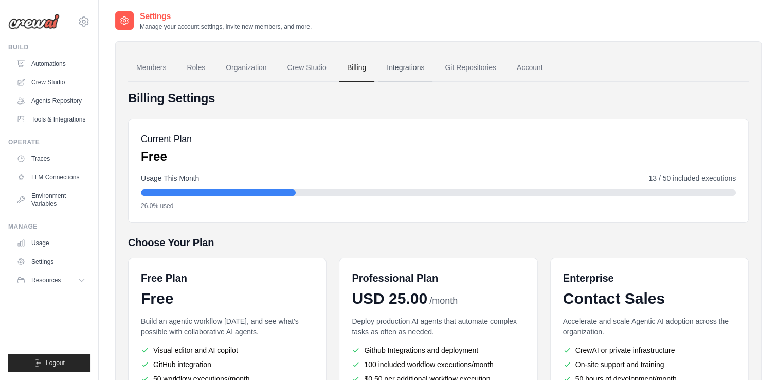
click at [402, 69] on link "Integrations" at bounding box center [406, 68] width 54 height 28
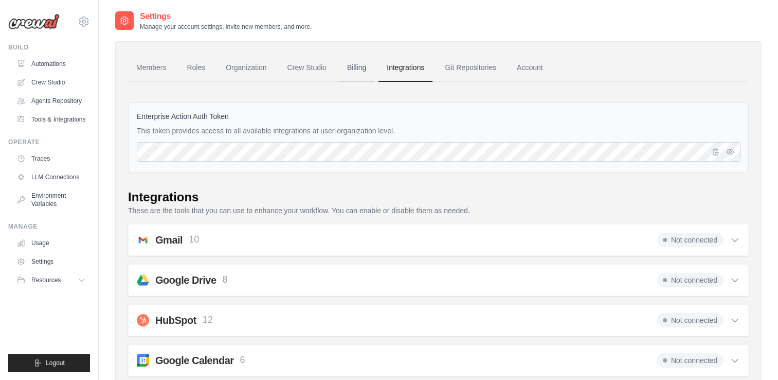
click at [355, 72] on link "Billing" at bounding box center [356, 68] width 35 height 28
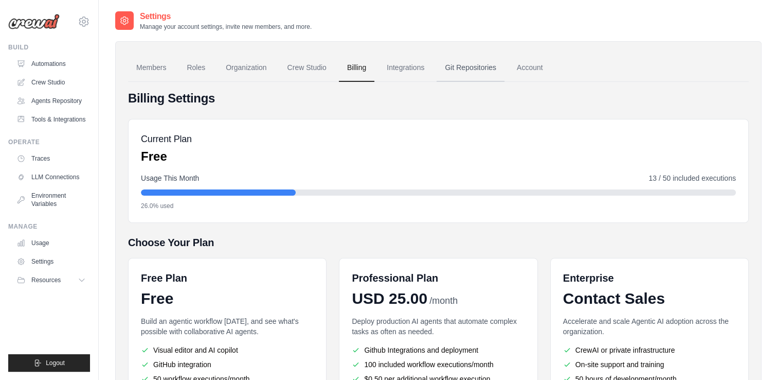
click at [472, 74] on link "Git Repositories" at bounding box center [471, 68] width 68 height 28
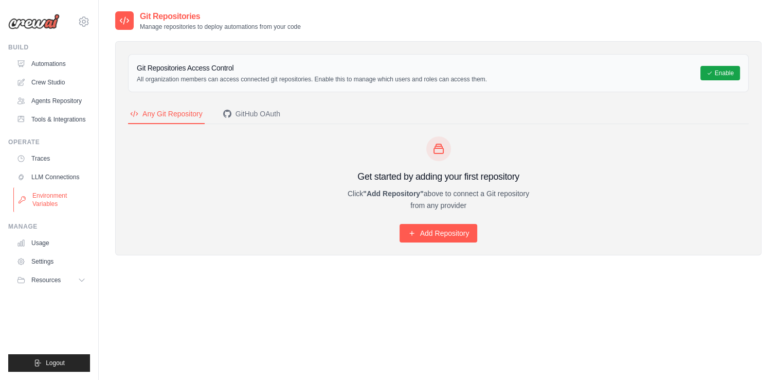
click at [49, 198] on link "Environment Variables" at bounding box center [52, 199] width 78 height 25
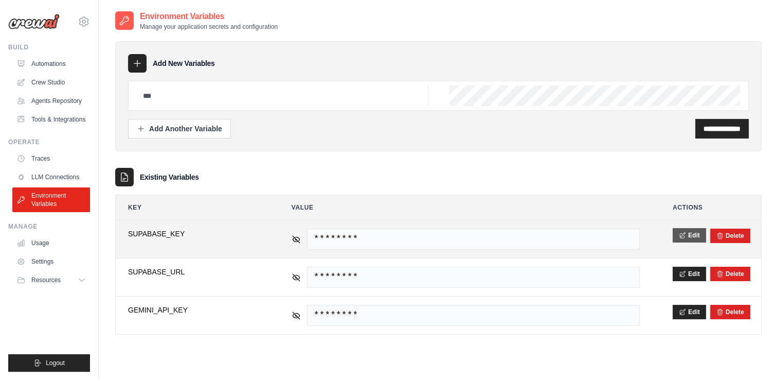
click at [690, 234] on button "Edit" at bounding box center [689, 235] width 33 height 14
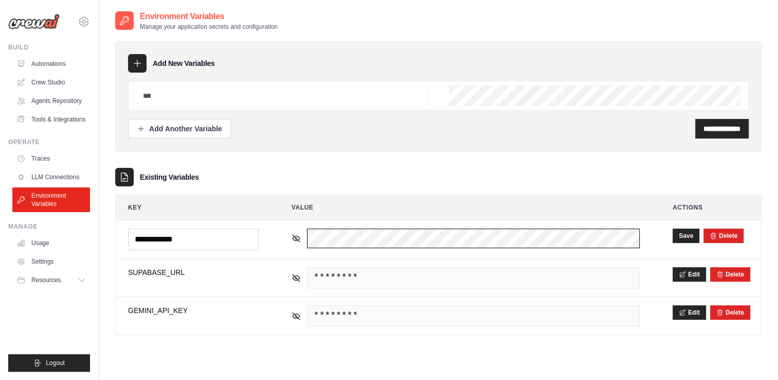
scroll to position [0, 608]
click at [778, 267] on html "roopamagrawal05@gmail.com Settings Build Automations Resources" at bounding box center [389, 200] width 778 height 400
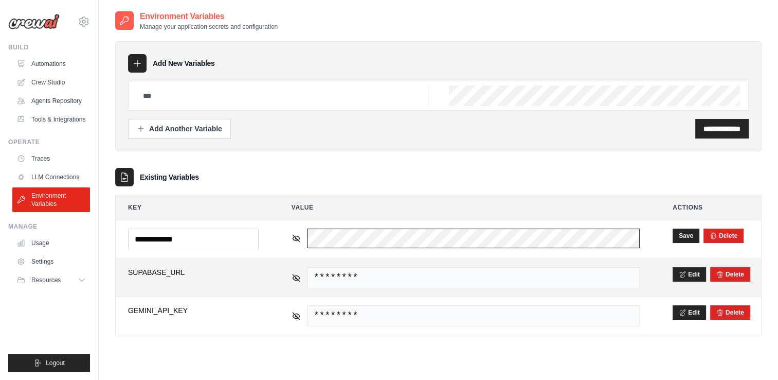
scroll to position [0, 621]
click at [741, 287] on tbody "**********" at bounding box center [439, 277] width 646 height 115
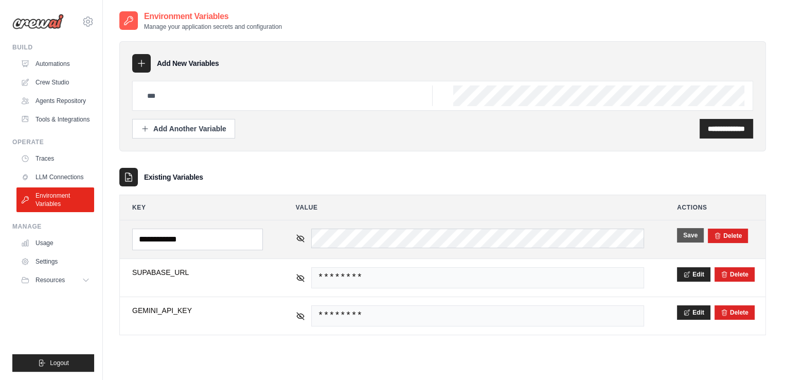
scroll to position [0, 0]
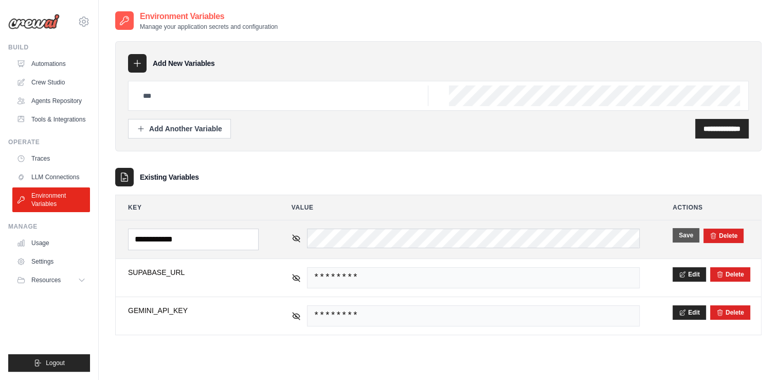
click at [682, 234] on button "Save" at bounding box center [686, 235] width 27 height 14
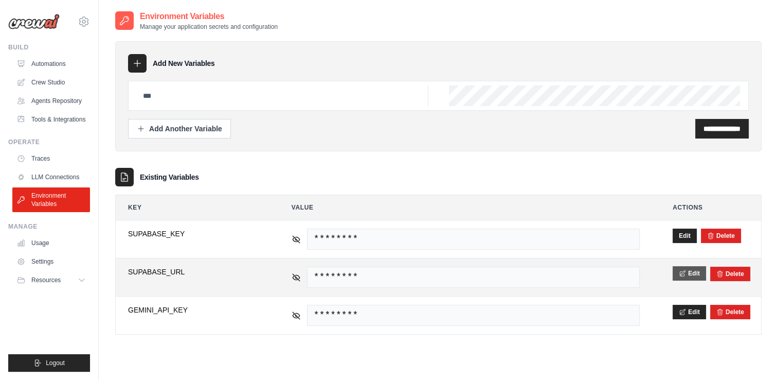
click at [689, 267] on button "Edit" at bounding box center [689, 273] width 33 height 14
click at [682, 272] on button "Save" at bounding box center [686, 273] width 27 height 14
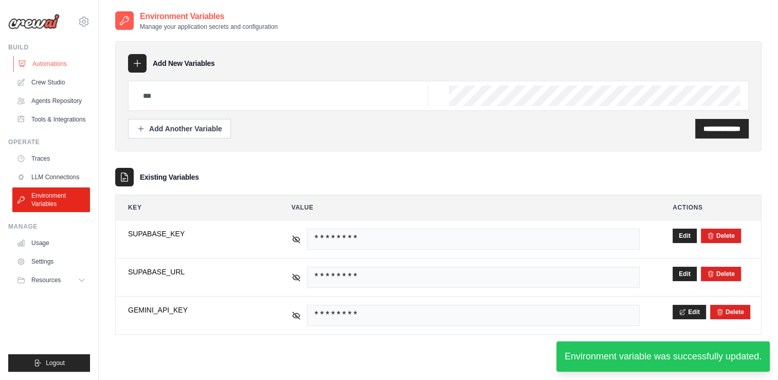
click at [41, 64] on link "Automations" at bounding box center [52, 64] width 78 height 16
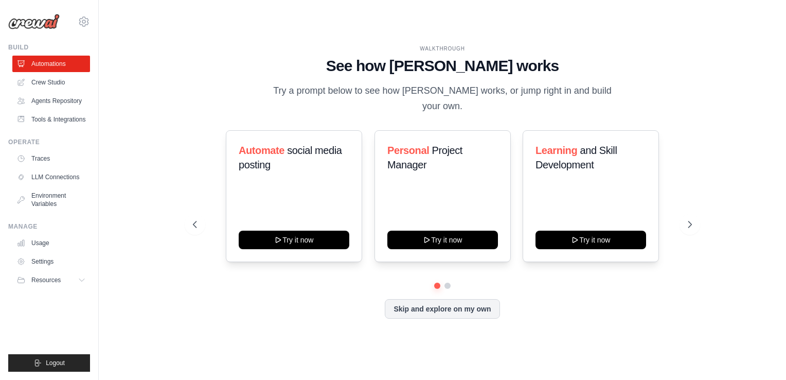
click at [43, 80] on link "Crew Studio" at bounding box center [51, 82] width 78 height 16
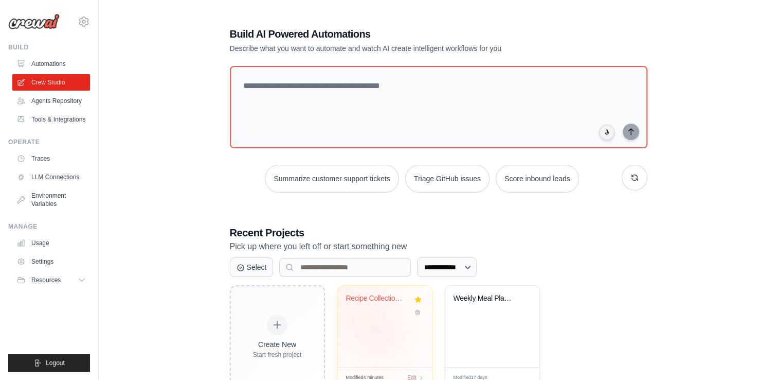
click at [378, 333] on div "Recipe Collection & Parser" at bounding box center [385, 326] width 94 height 81
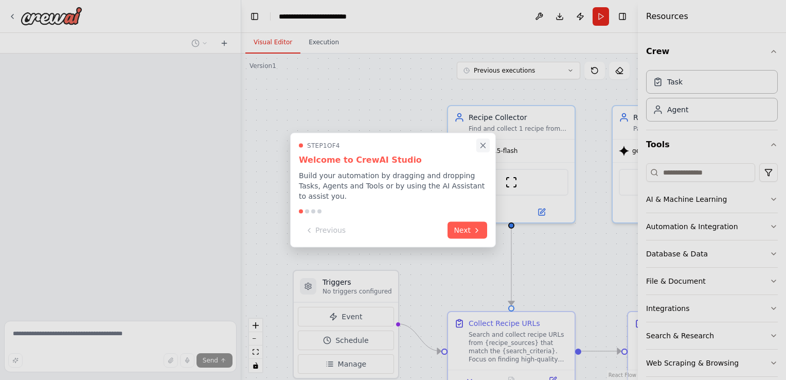
click at [483, 148] on icon "Close walkthrough" at bounding box center [483, 145] width 5 height 5
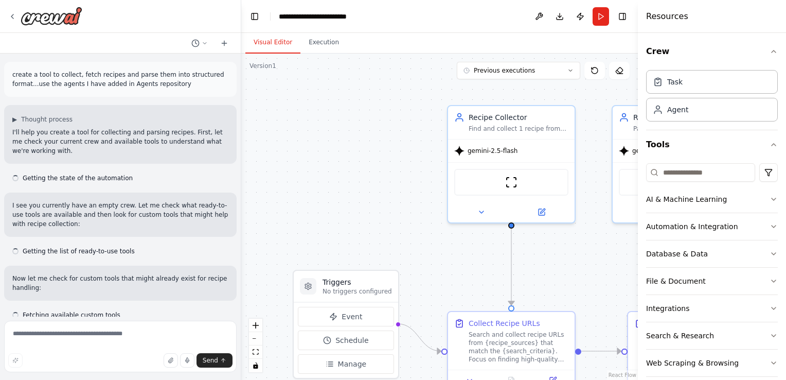
scroll to position [14263, 0]
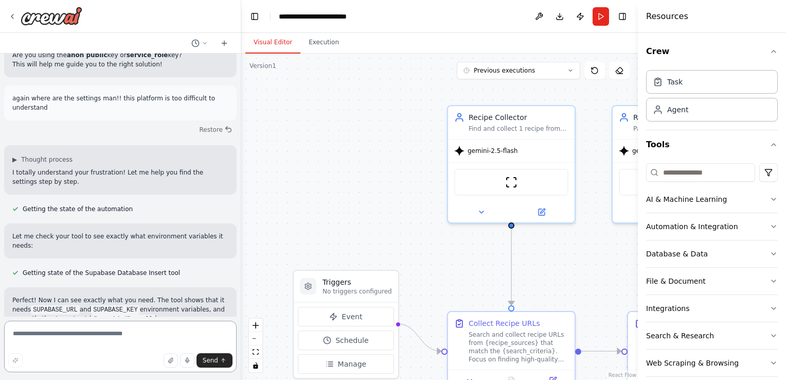
click at [80, 336] on textarea at bounding box center [120, 346] width 233 height 51
click at [602, 16] on button "Run" at bounding box center [601, 16] width 16 height 19
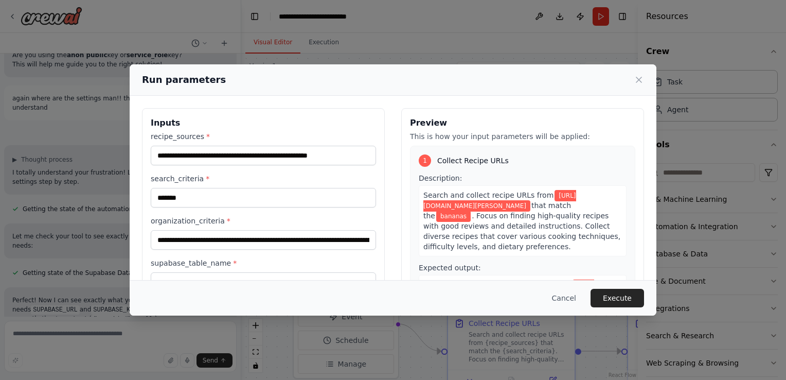
scroll to position [84, 0]
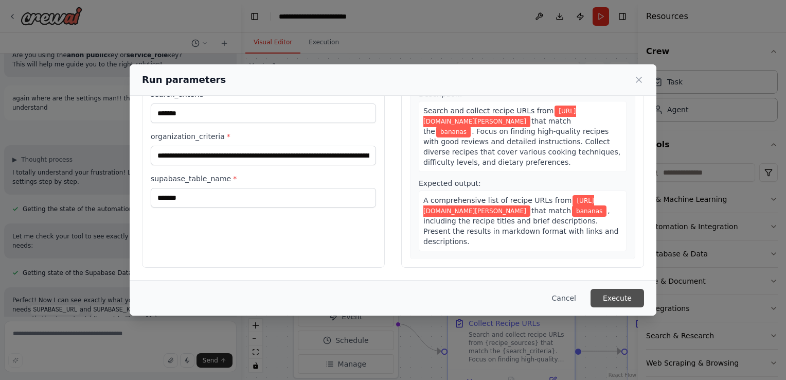
click at [623, 298] on button "Execute" at bounding box center [618, 298] width 54 height 19
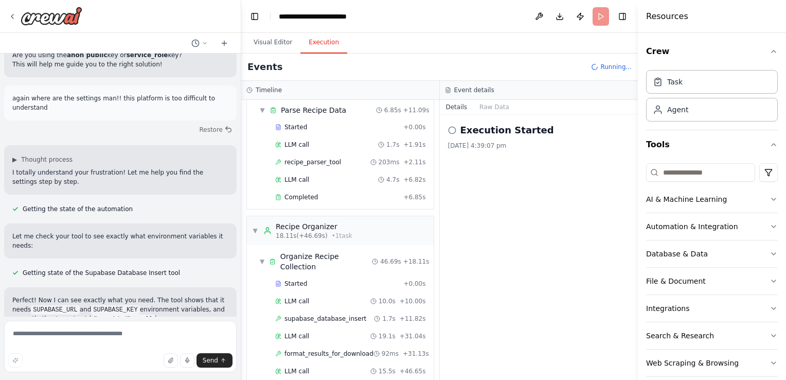
scroll to position [199, 0]
